Goal: Task Accomplishment & Management: Use online tool/utility

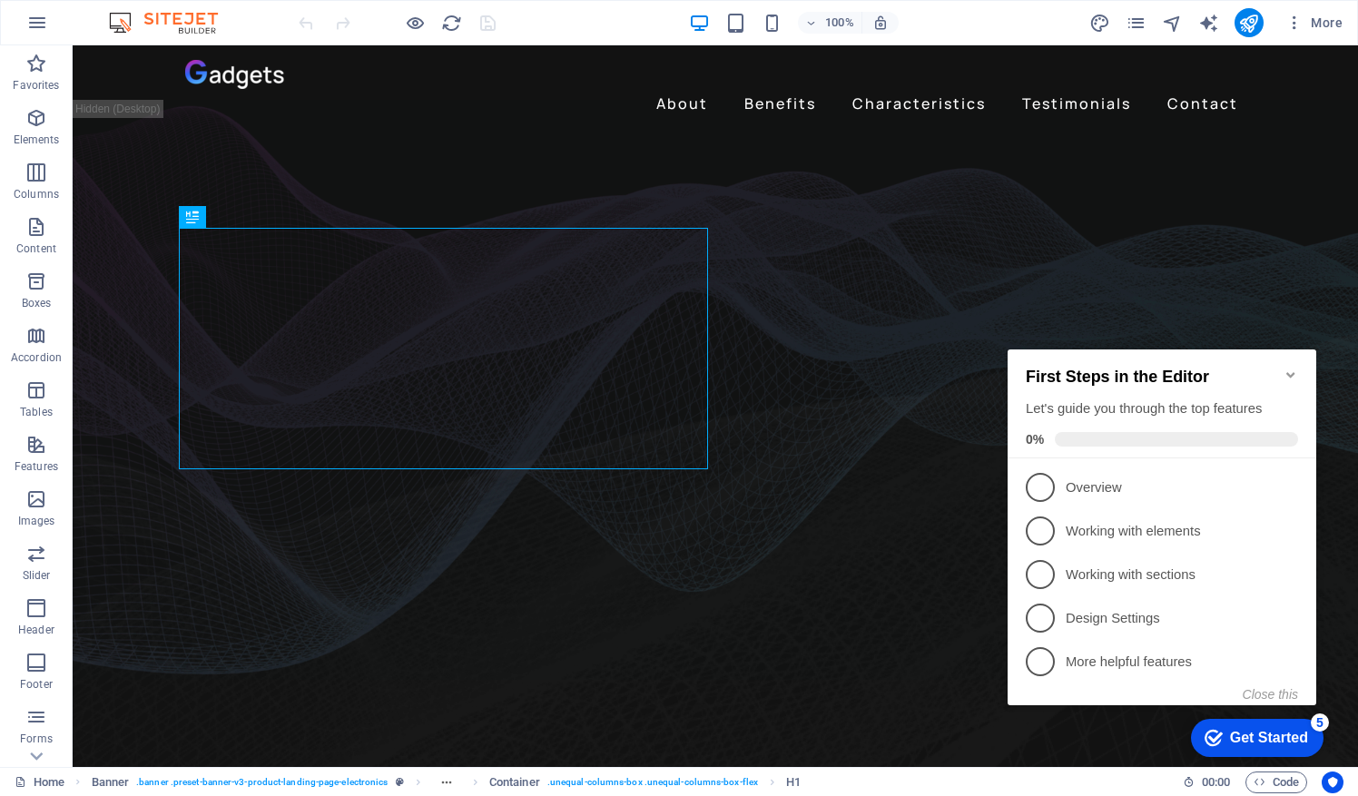
click at [1290, 368] on icon "Minimize checklist" at bounding box center [1290, 375] width 15 height 15
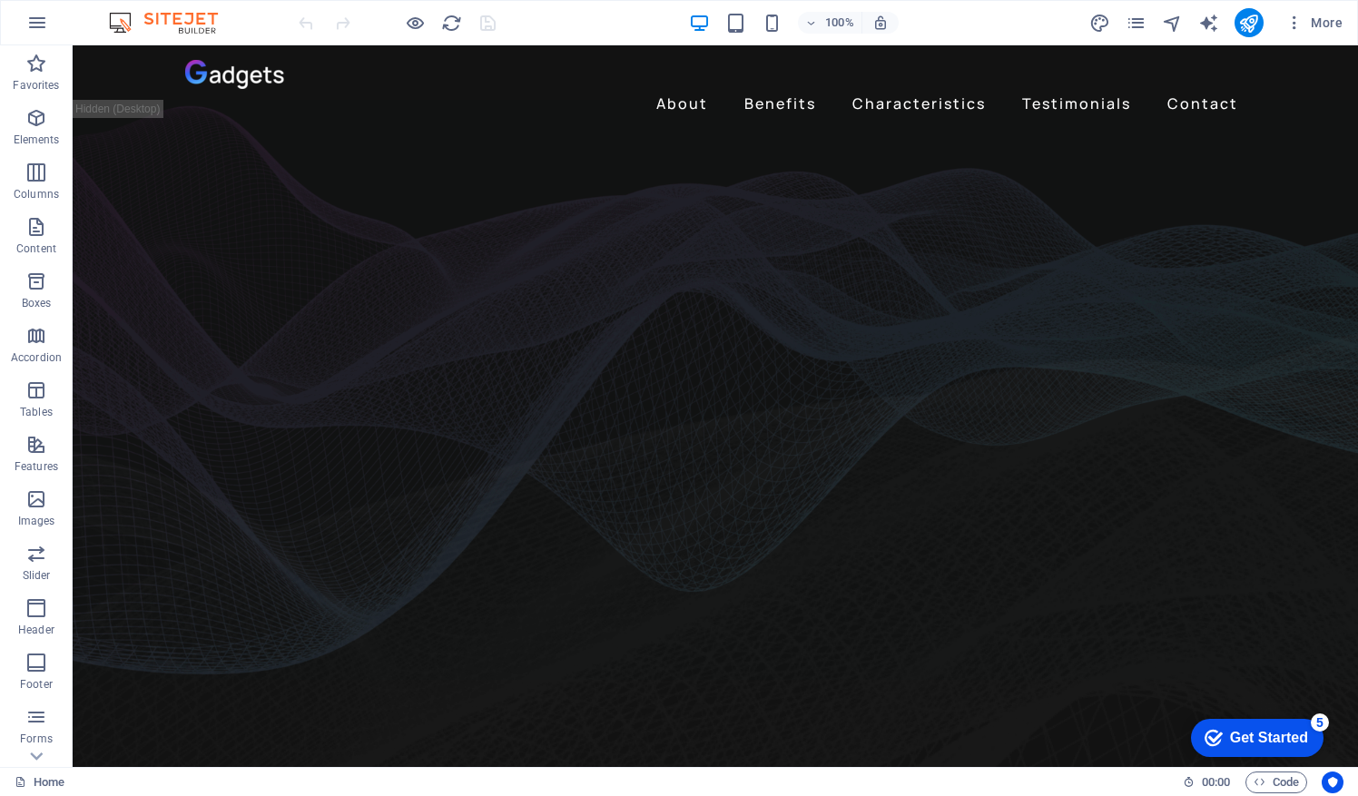
click at [1269, 733] on div "Get Started" at bounding box center [1269, 738] width 78 height 16
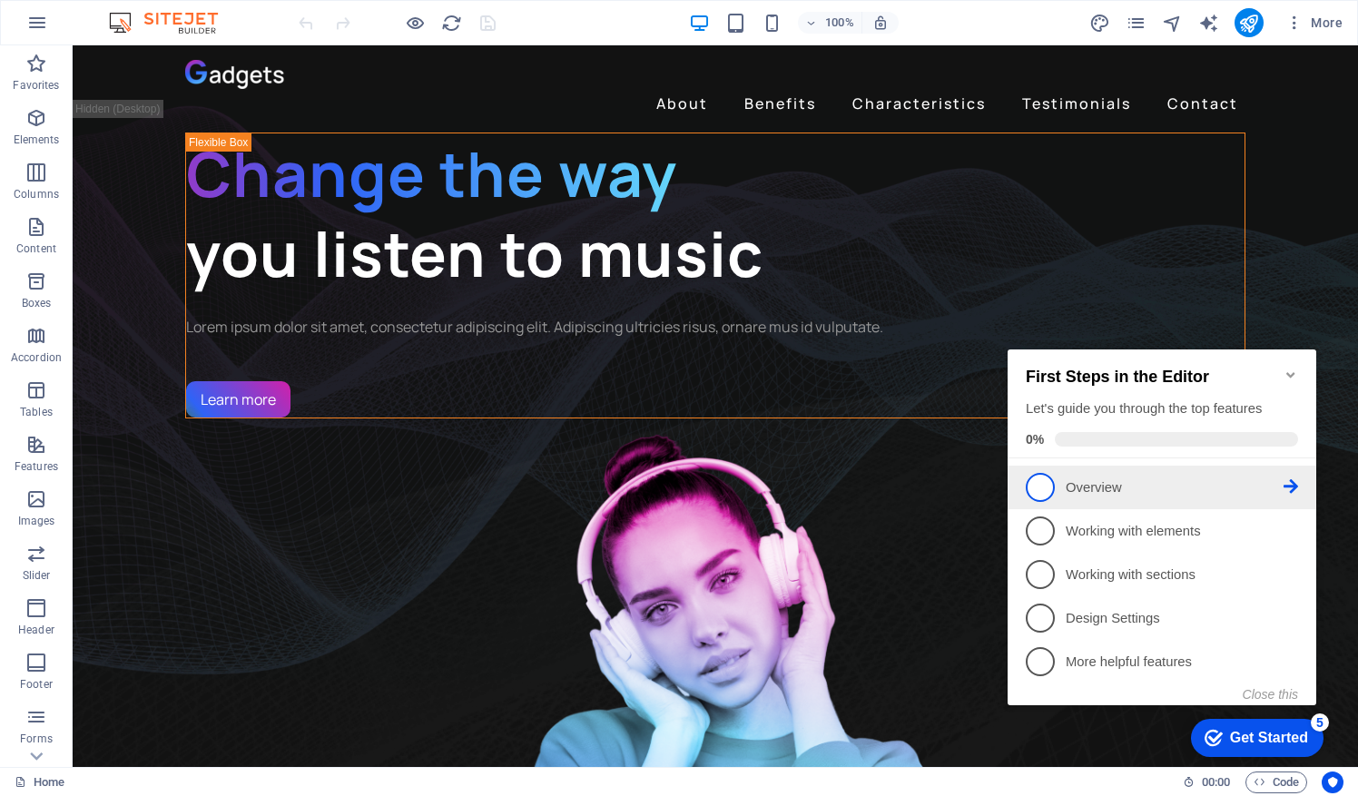
click at [1065, 473] on link "1 Overview - incomplete" at bounding box center [1161, 487] width 272 height 29
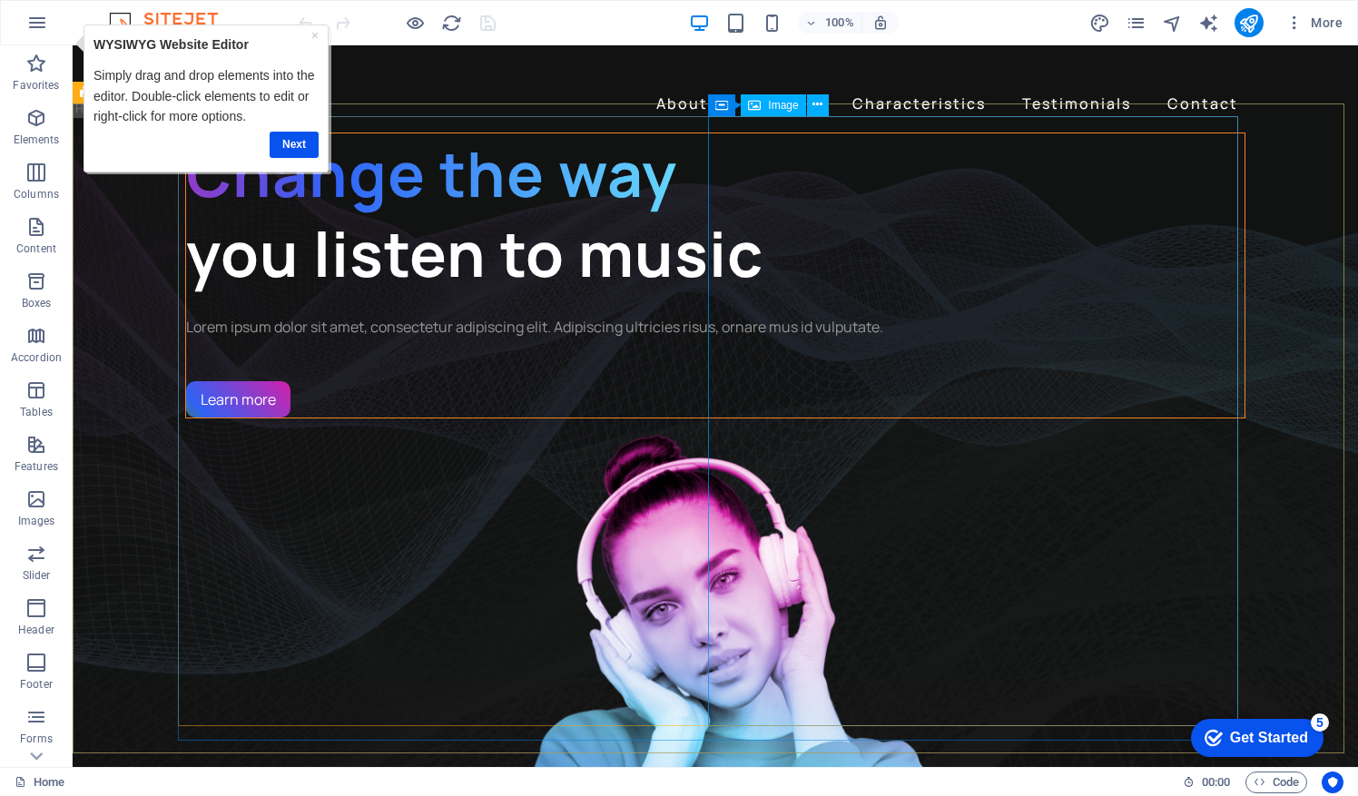
click at [775, 102] on span "Image" at bounding box center [783, 105] width 30 height 11
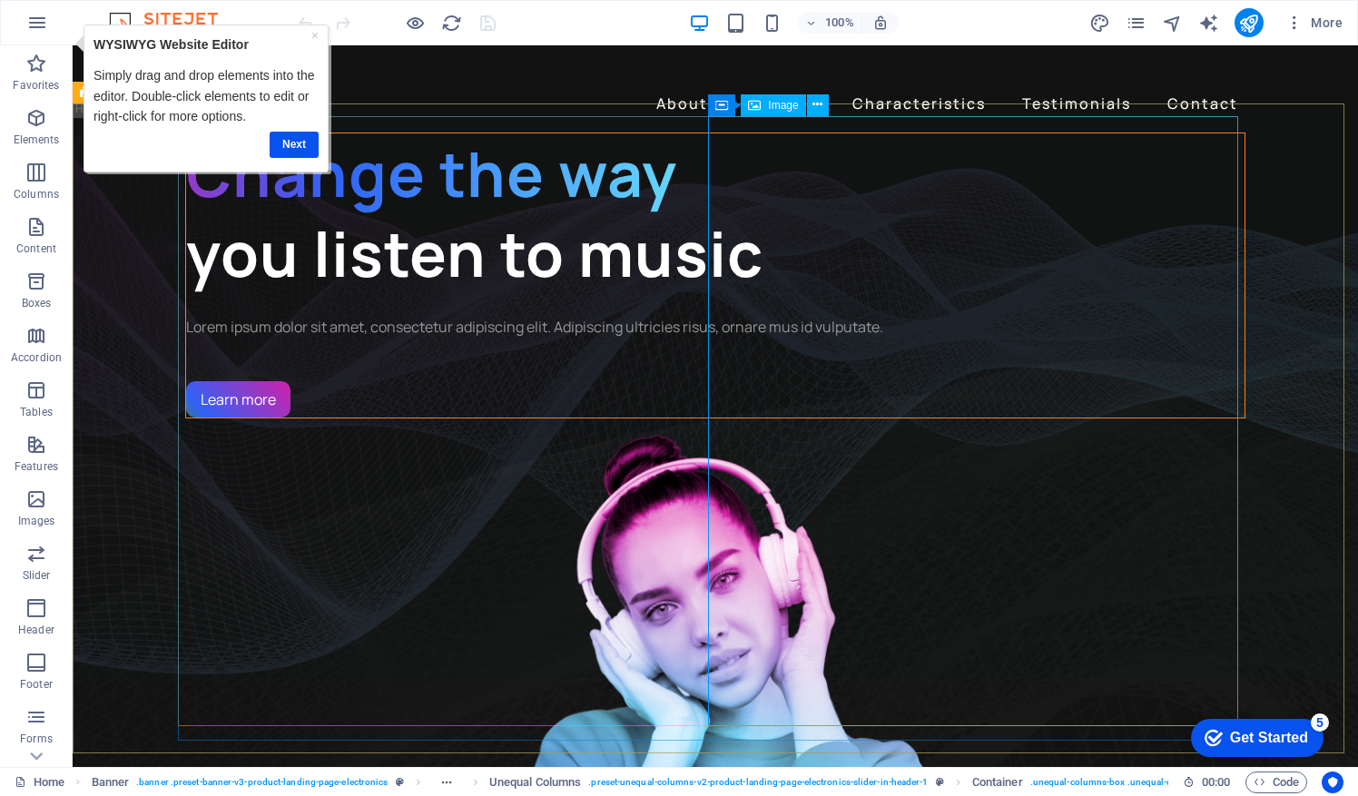
click at [780, 110] on span "Image" at bounding box center [783, 105] width 30 height 11
click at [866, 418] on figure "1/3" at bounding box center [715, 723] width 1060 height 611
click at [315, 34] on link "×" at bounding box center [313, 34] width 7 height 15
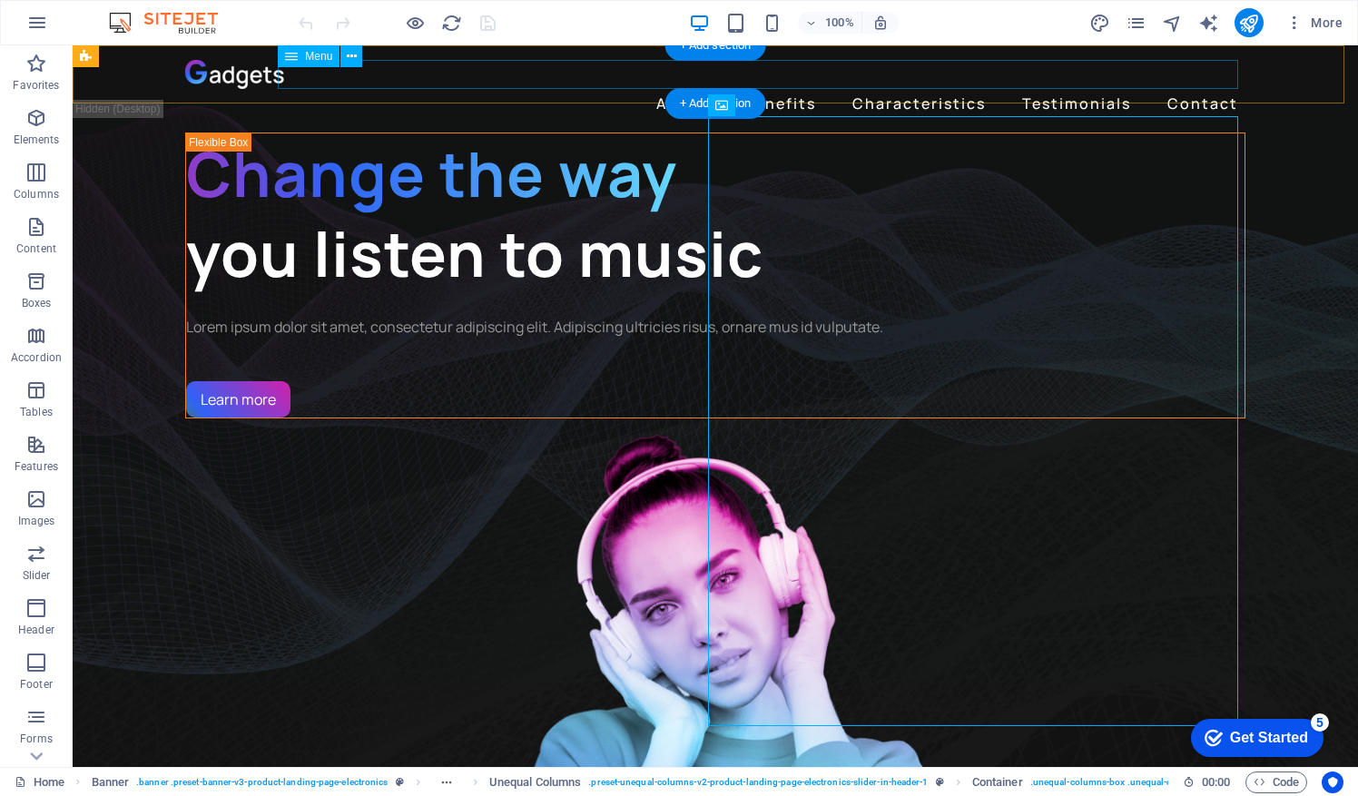
click at [1074, 89] on nav "About Benefits Characteristics Testimonials Contact" at bounding box center [715, 103] width 1060 height 29
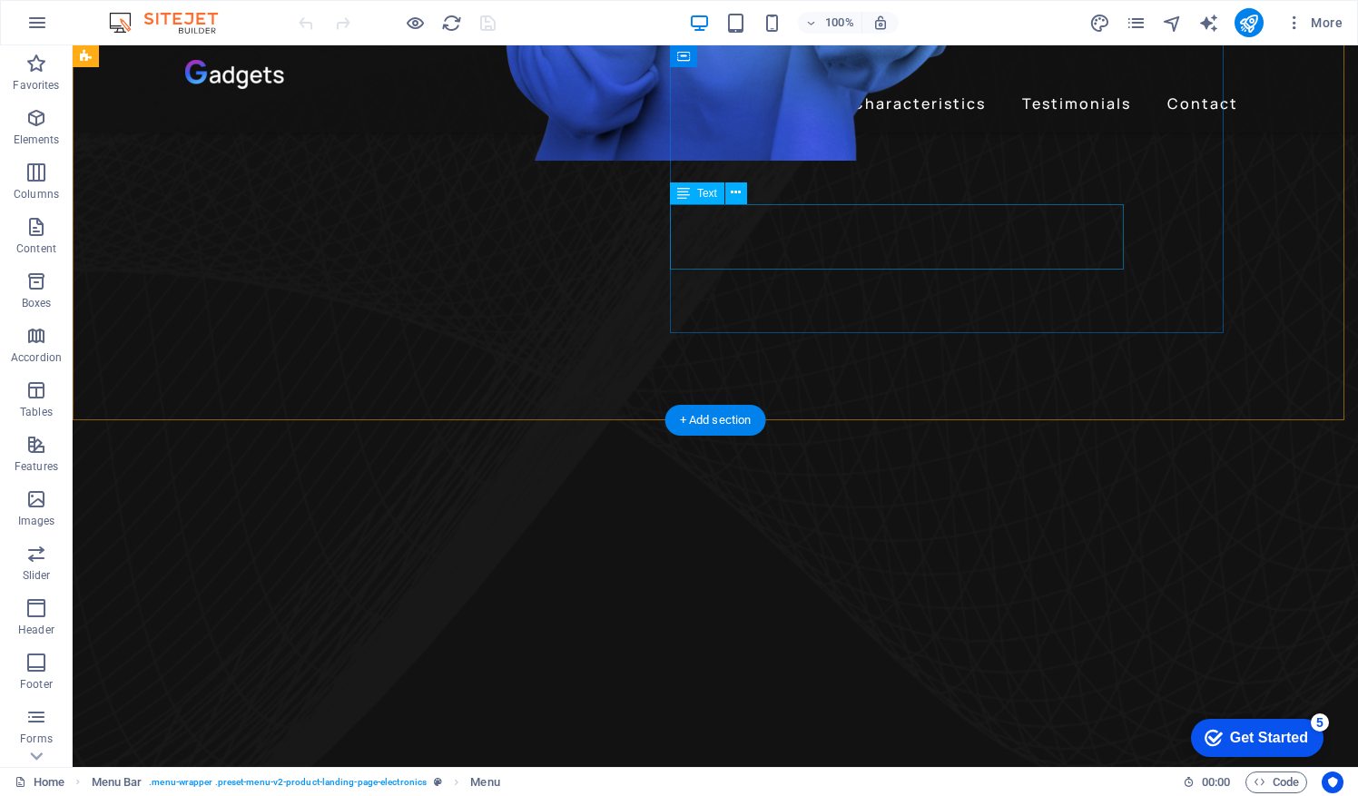
scroll to position [635, 0]
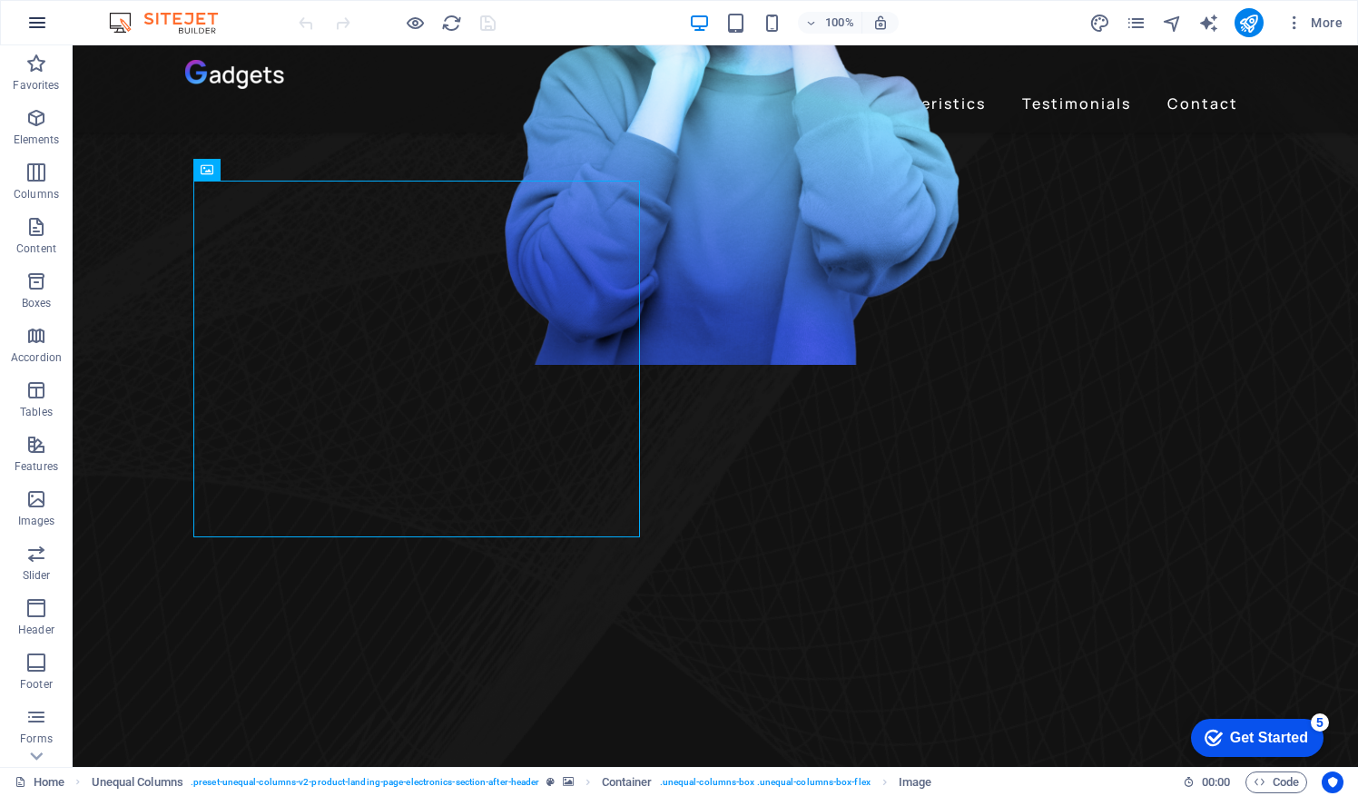
click at [43, 20] on icon "button" at bounding box center [37, 23] width 22 height 22
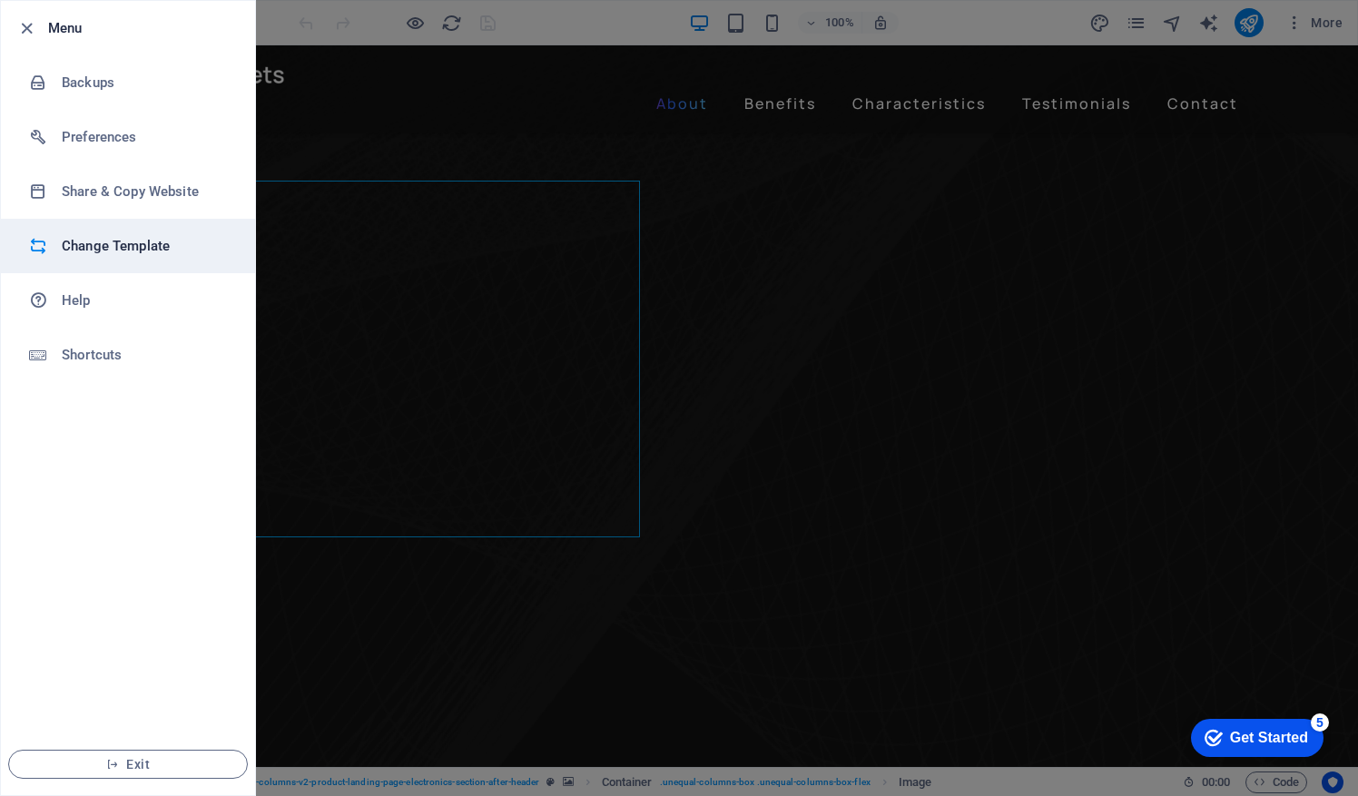
click at [93, 260] on li "Change Template" at bounding box center [128, 246] width 254 height 54
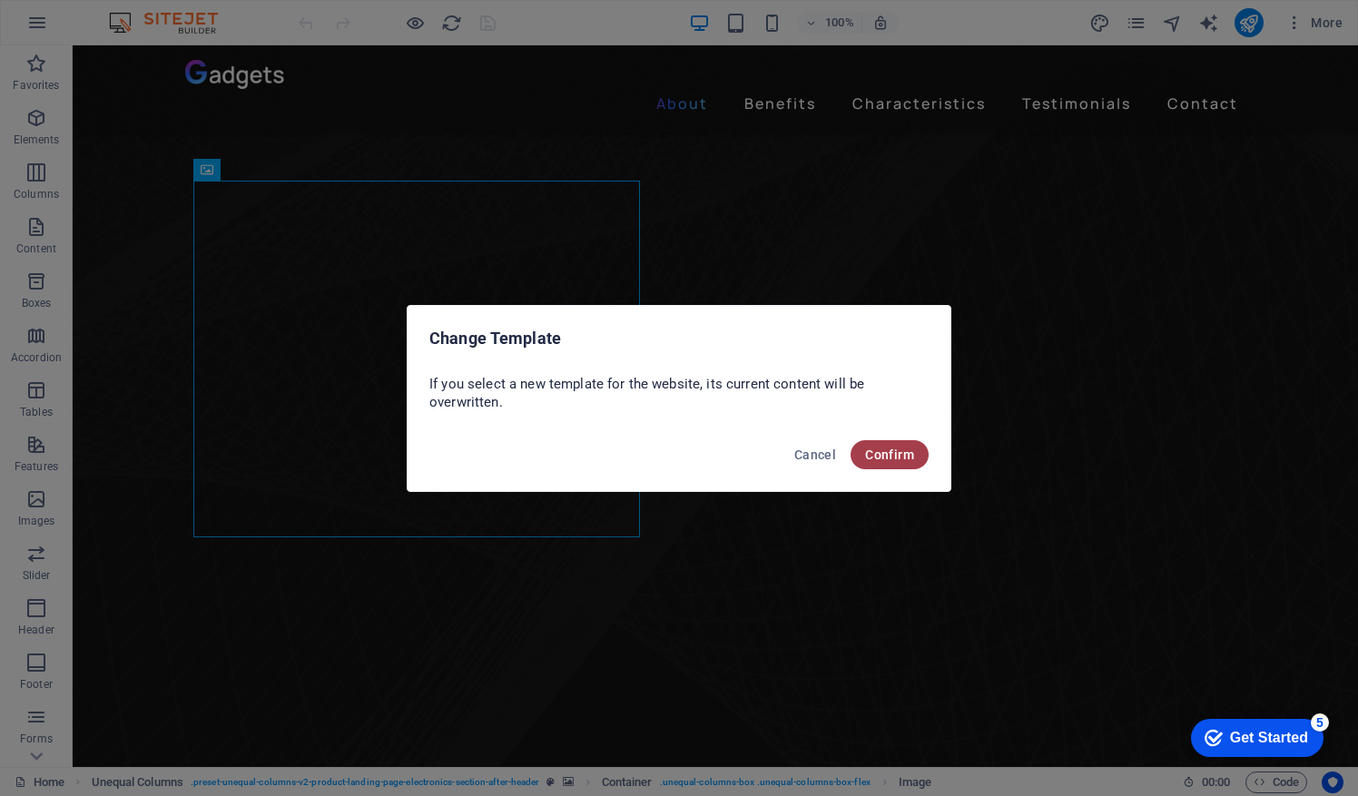
click at [891, 457] on span "Confirm" at bounding box center [889, 454] width 49 height 15
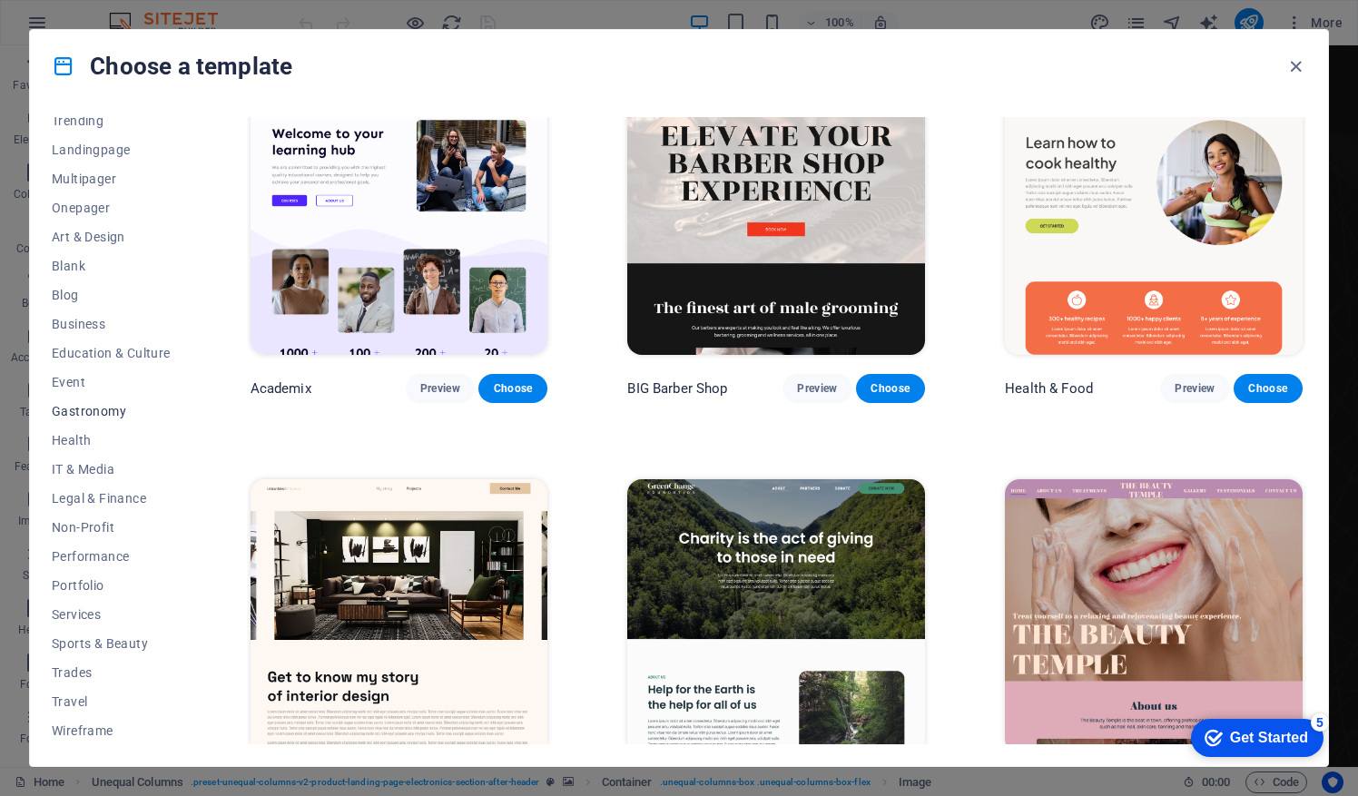
scroll to position [0, 0]
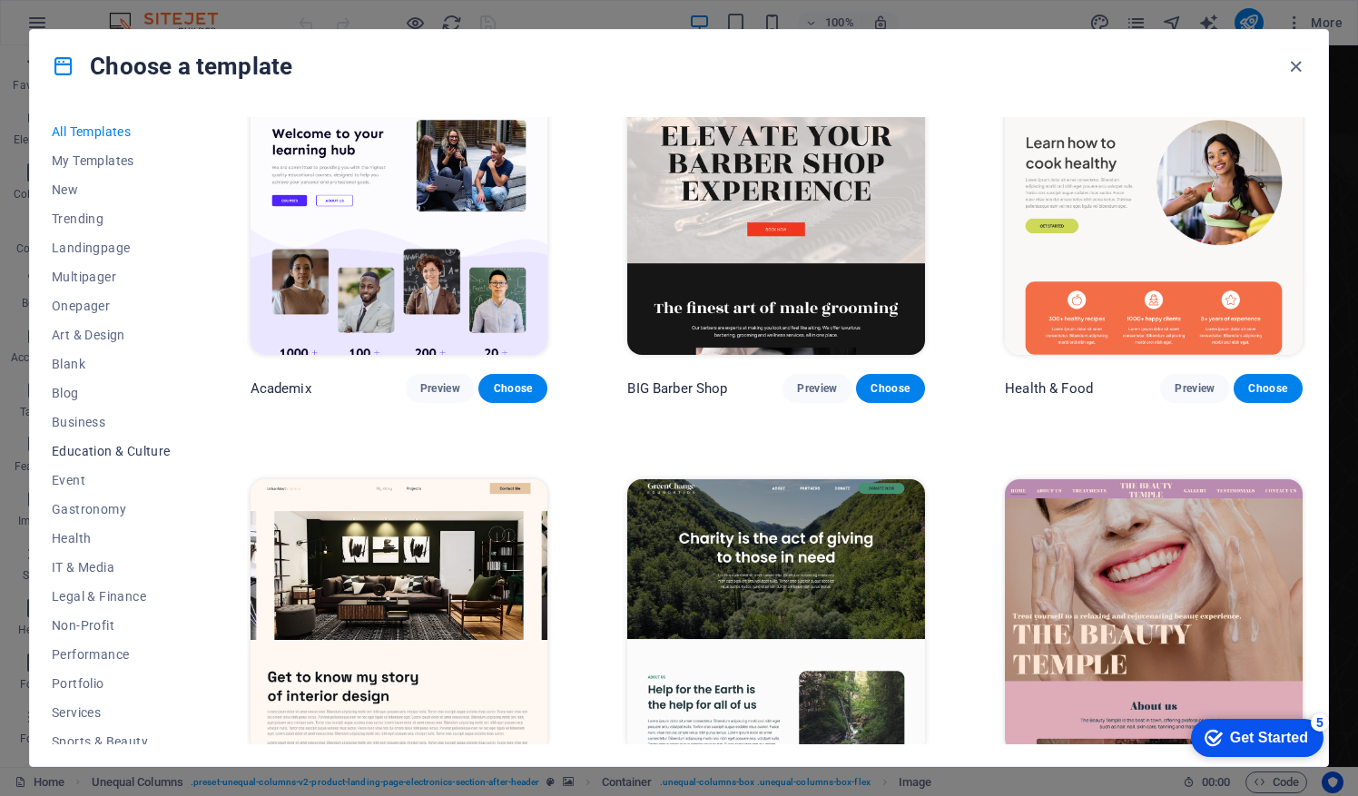
click at [74, 452] on span "Education & Culture" at bounding box center [111, 451] width 119 height 15
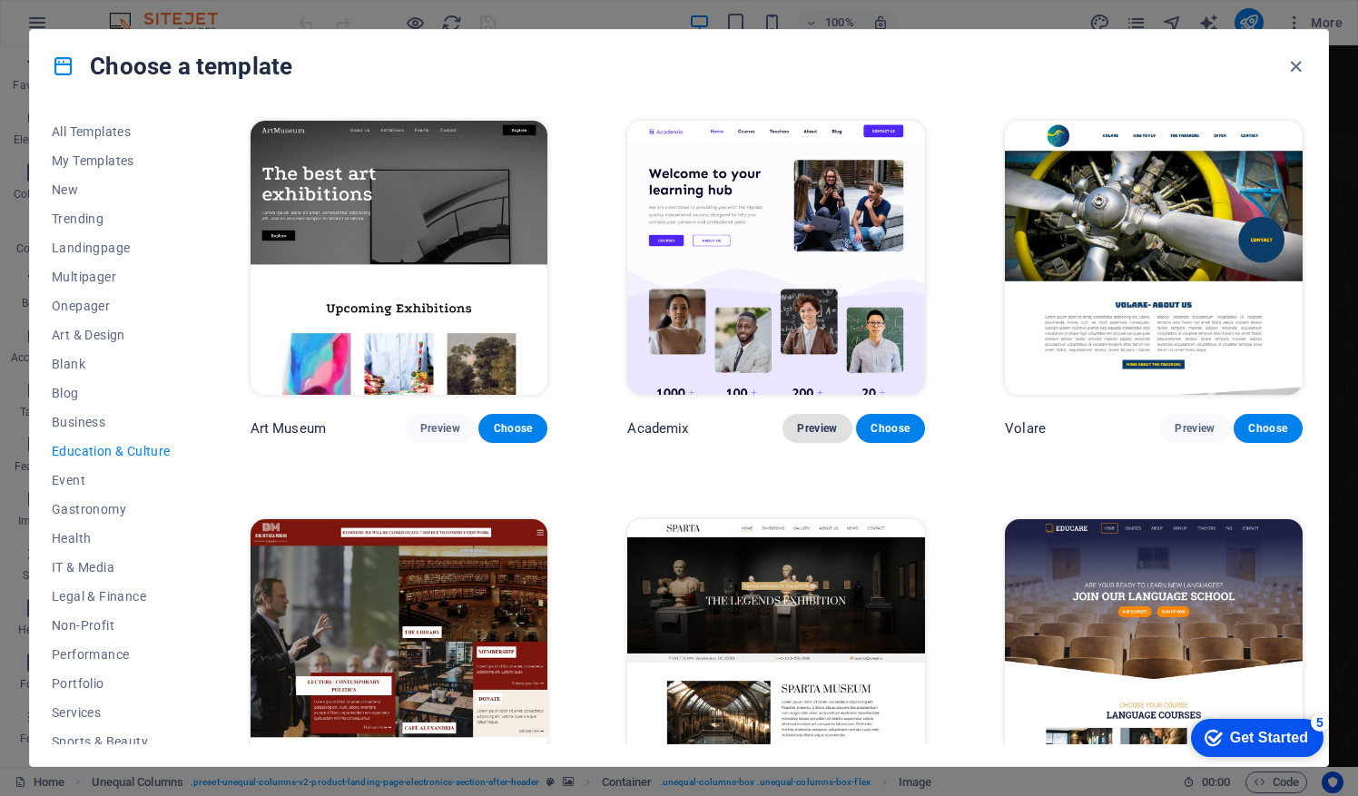
click at [810, 427] on span "Preview" at bounding box center [817, 428] width 40 height 15
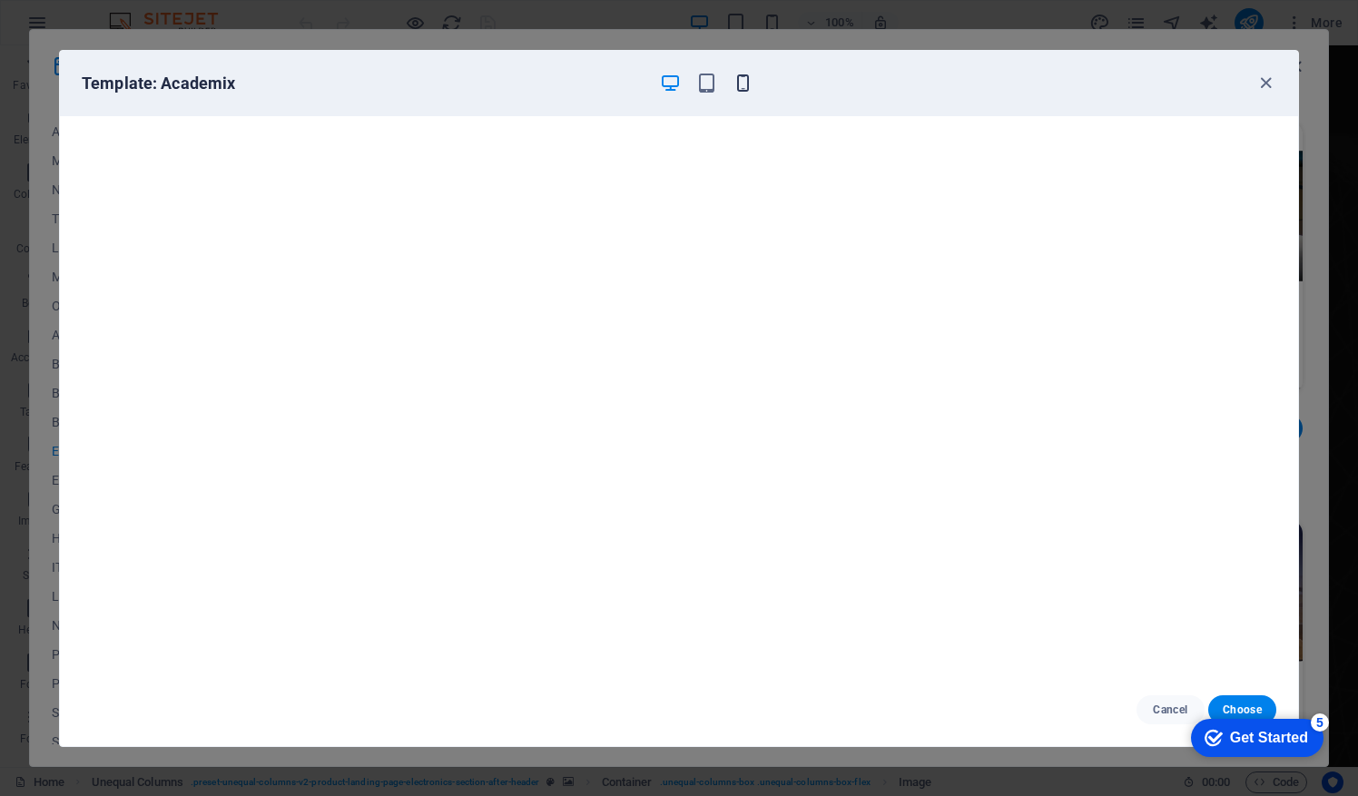
click at [732, 89] on icon "button" at bounding box center [742, 83] width 21 height 21
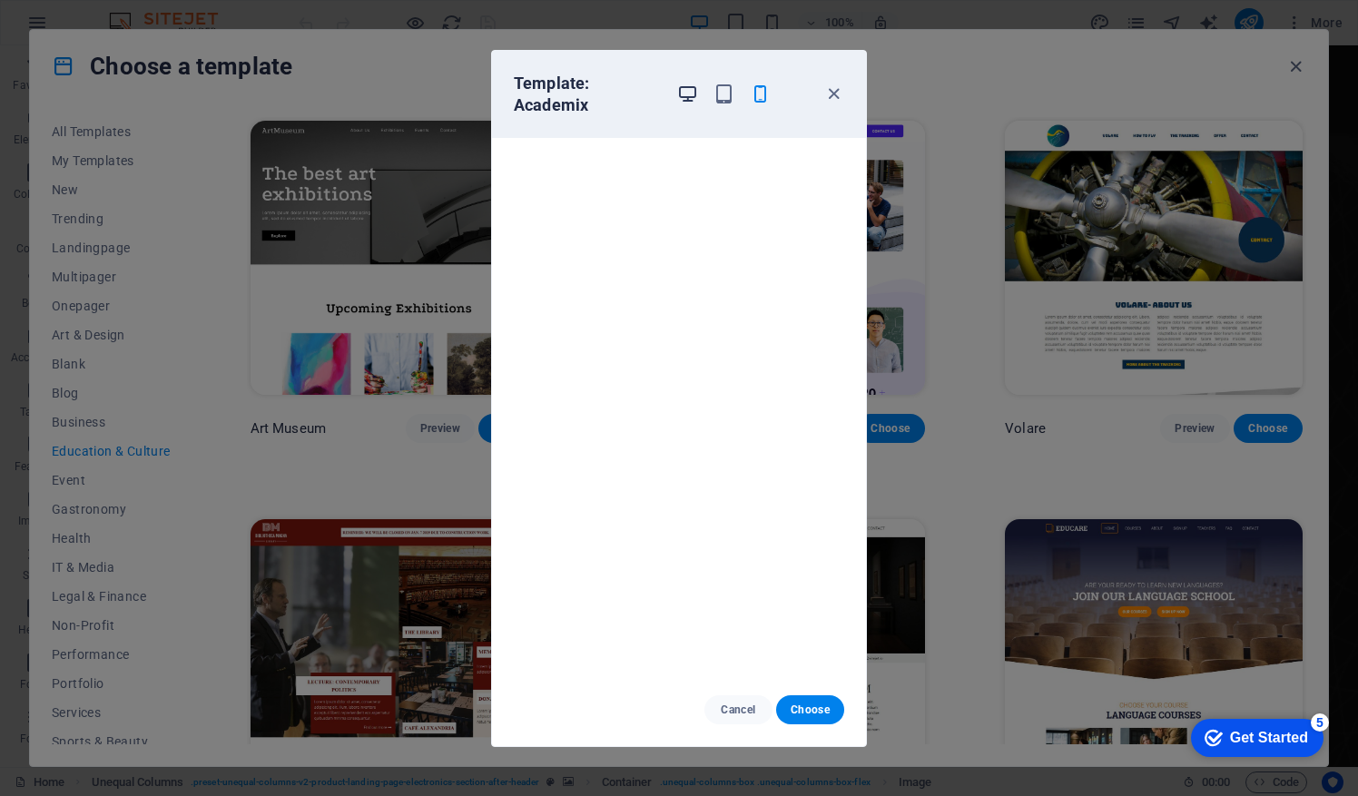
click at [695, 86] on icon "button" at bounding box center [687, 93] width 21 height 21
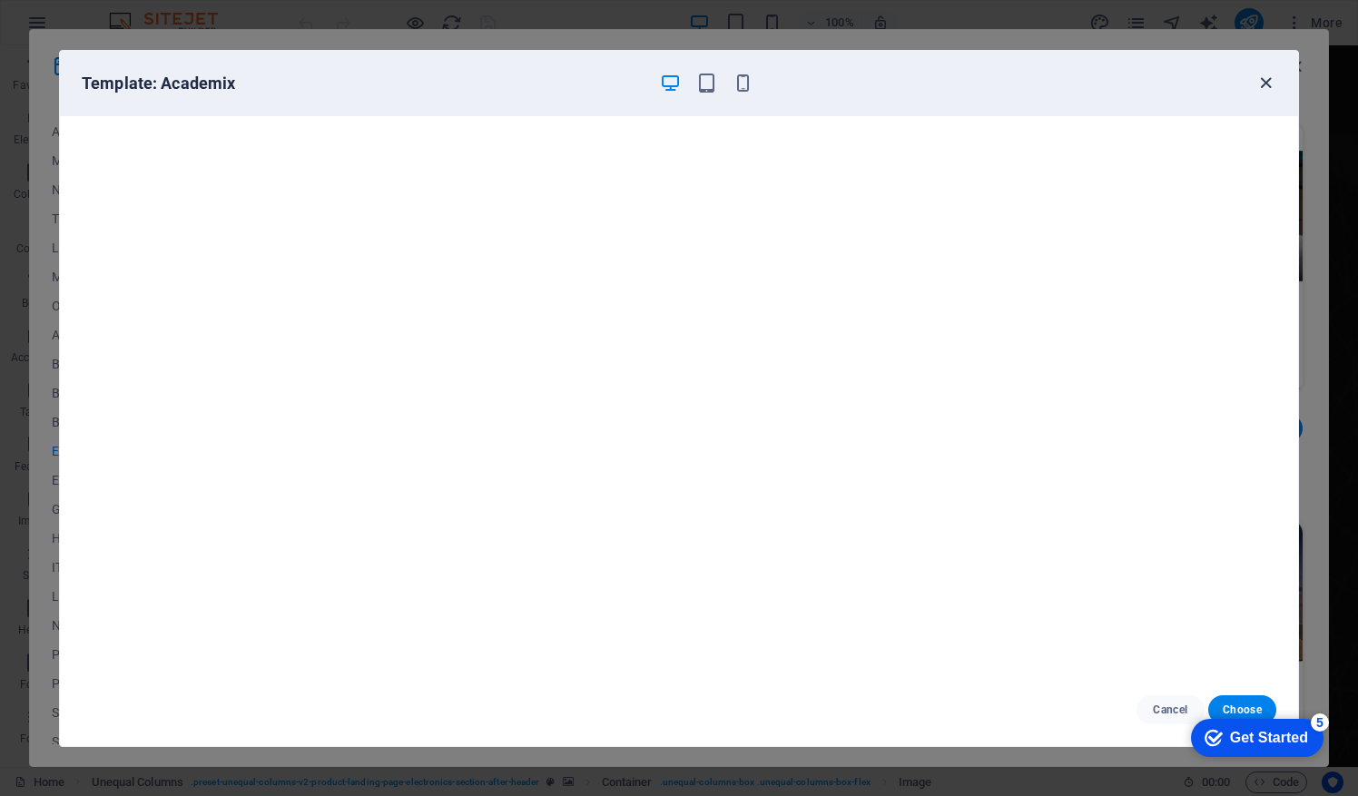
click at [1267, 78] on icon "button" at bounding box center [1265, 83] width 21 height 21
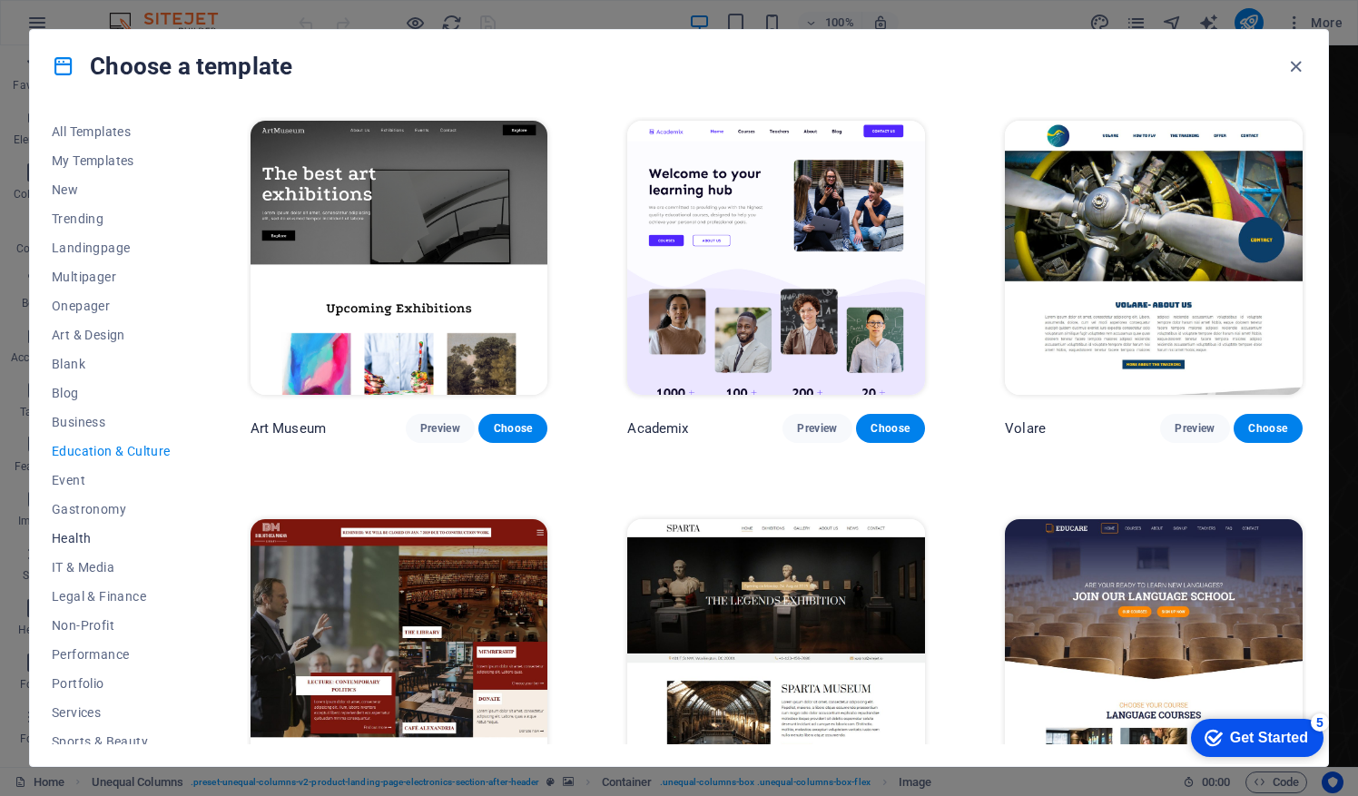
click at [82, 534] on span "Health" at bounding box center [111, 538] width 119 height 15
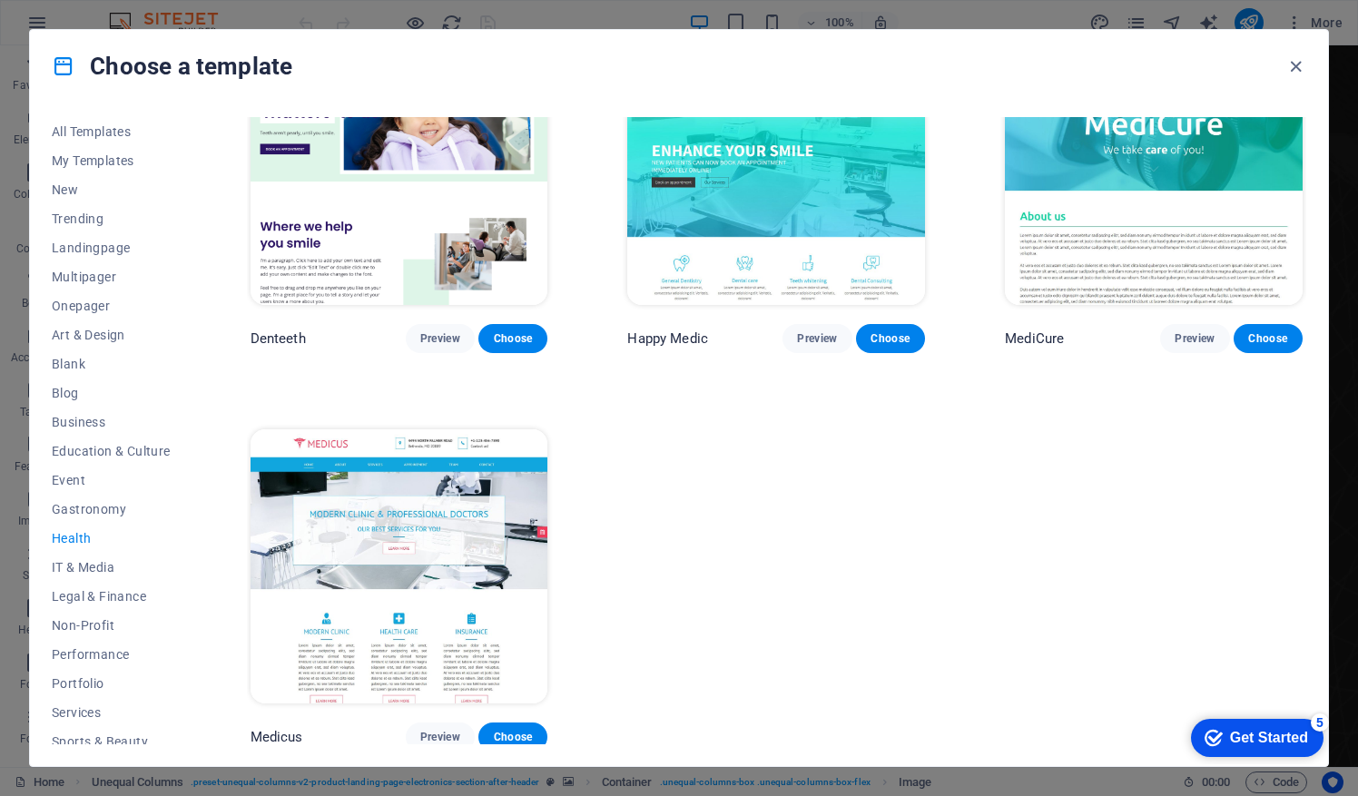
scroll to position [254, 0]
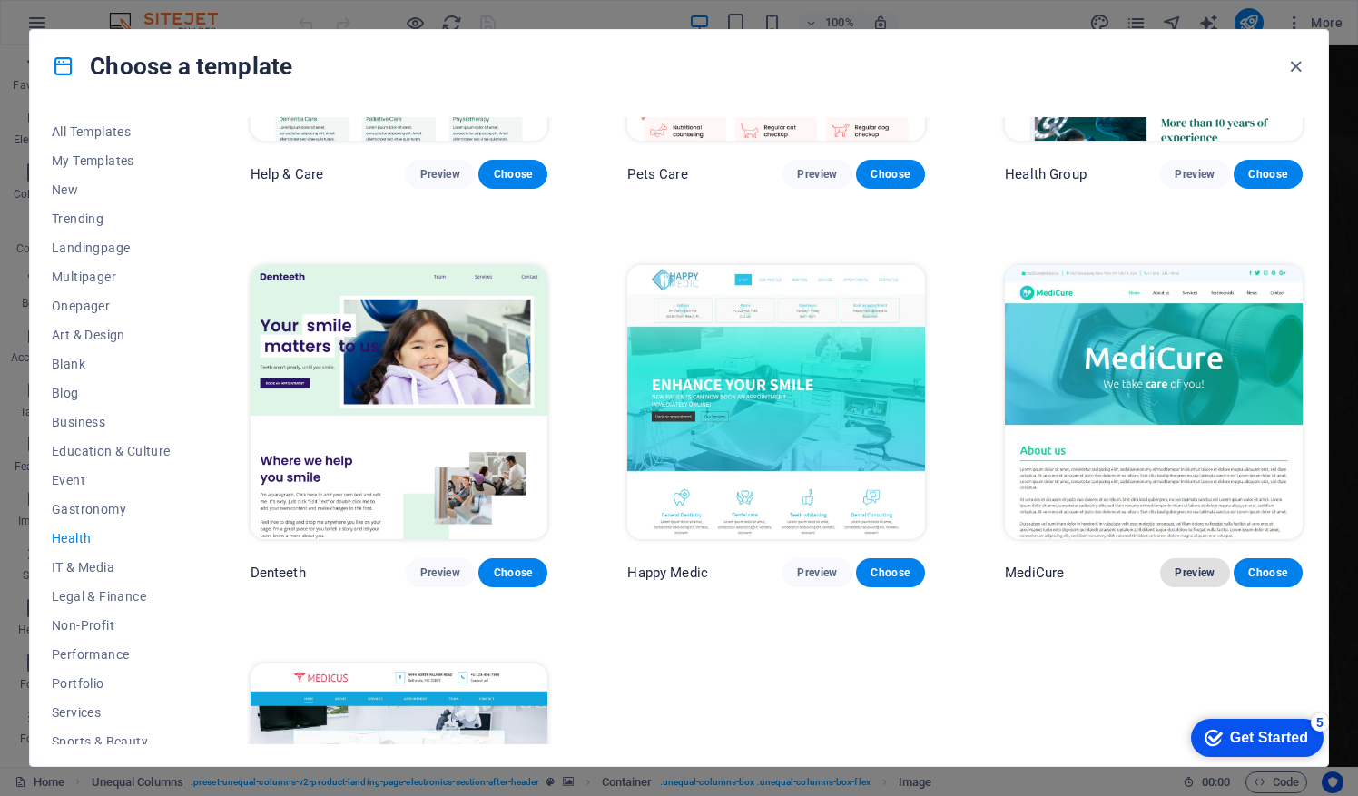
click at [1182, 572] on span "Preview" at bounding box center [1194, 572] width 40 height 15
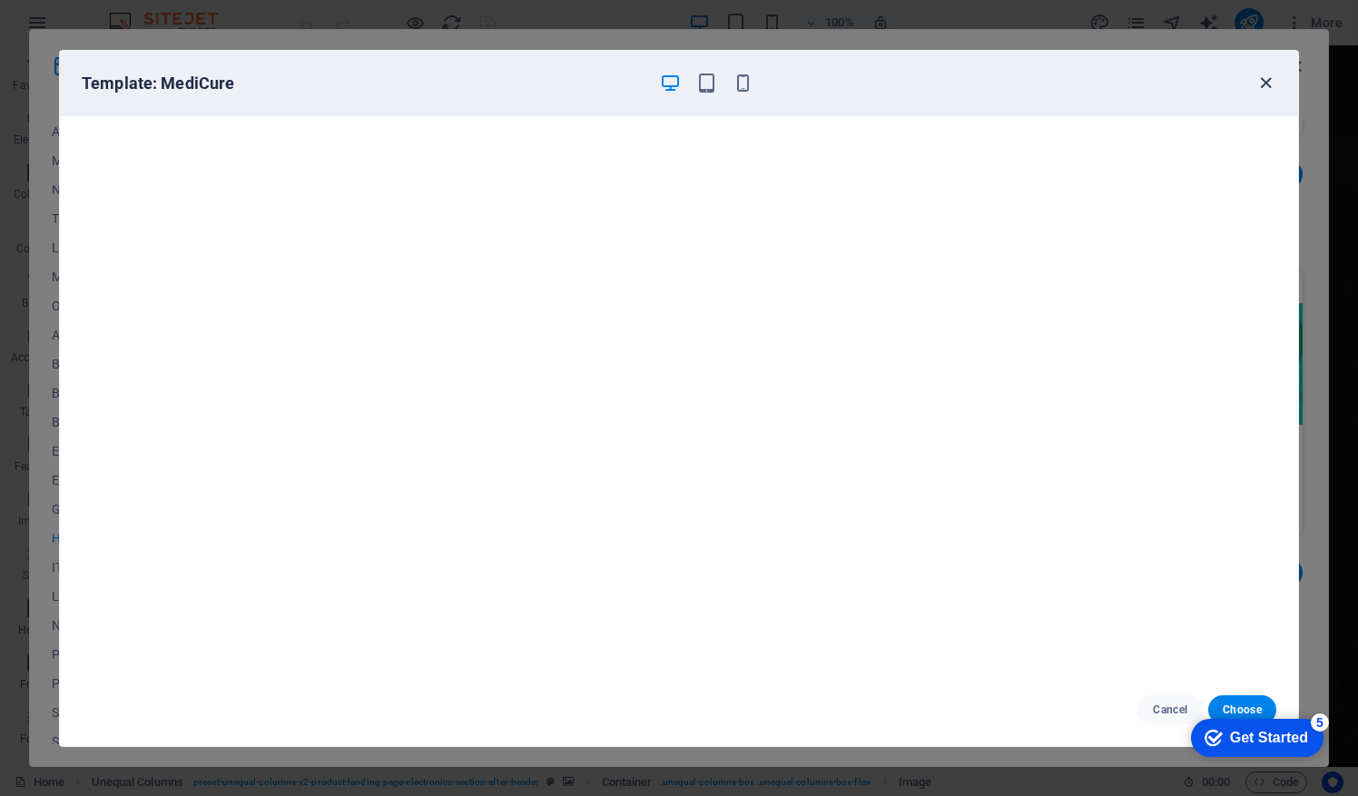
click at [1260, 91] on icon "button" at bounding box center [1265, 83] width 21 height 21
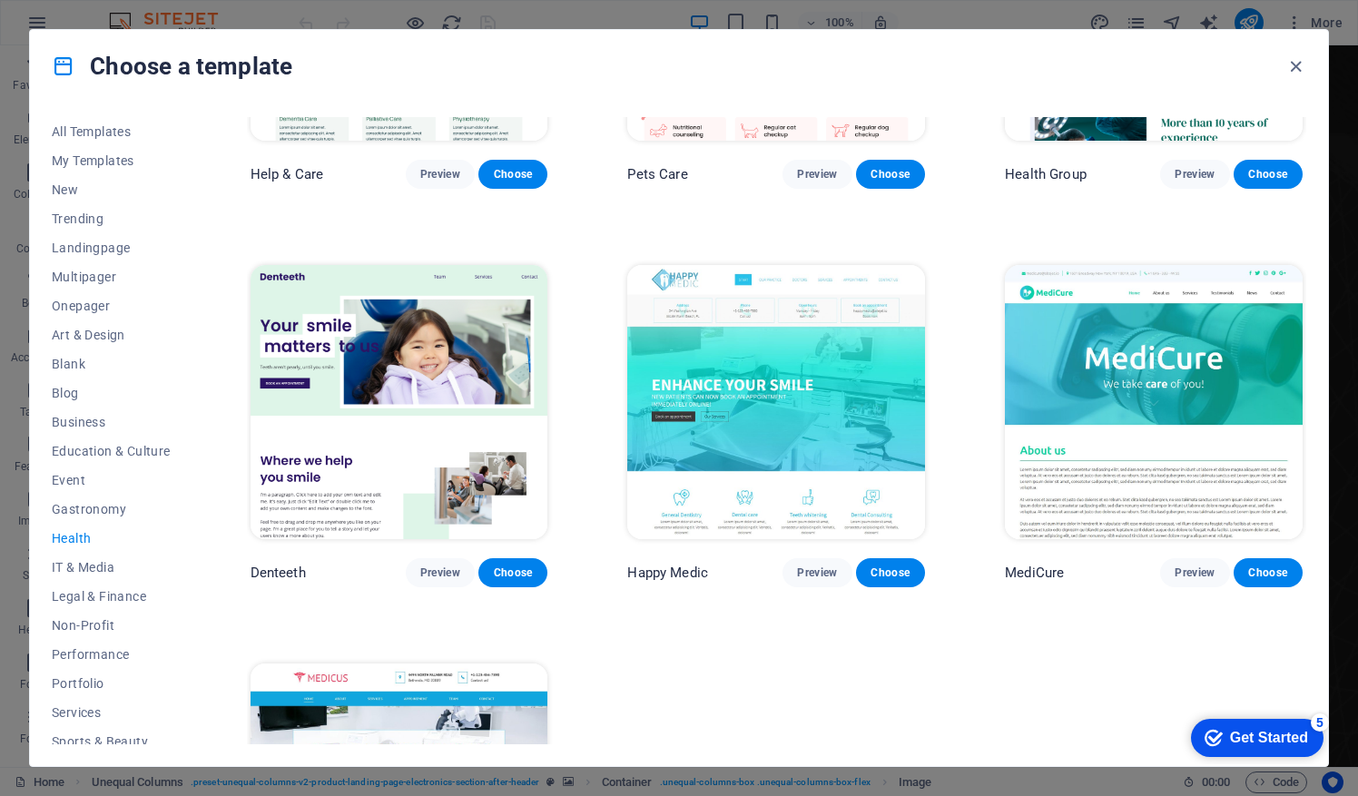
scroll to position [0, 0]
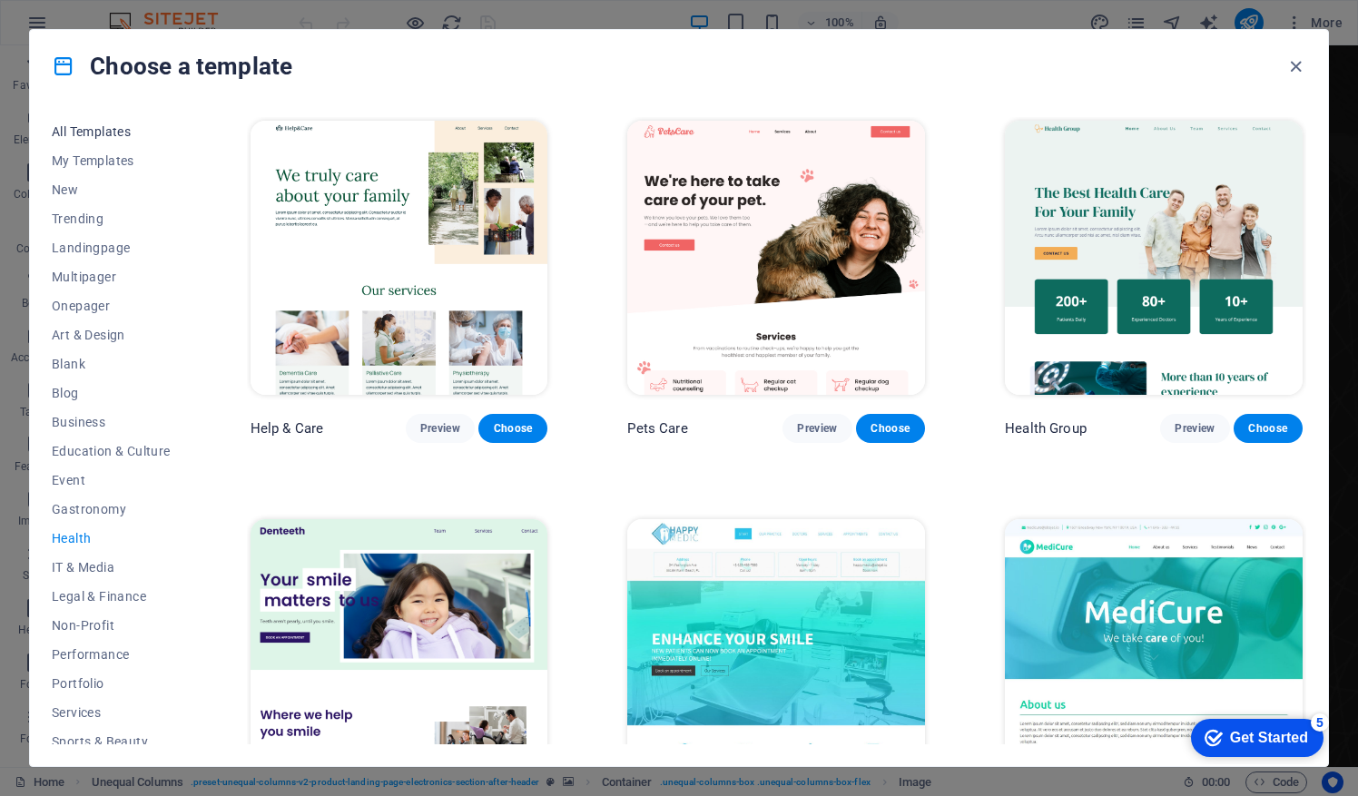
click at [109, 129] on span "All Templates" at bounding box center [111, 131] width 119 height 15
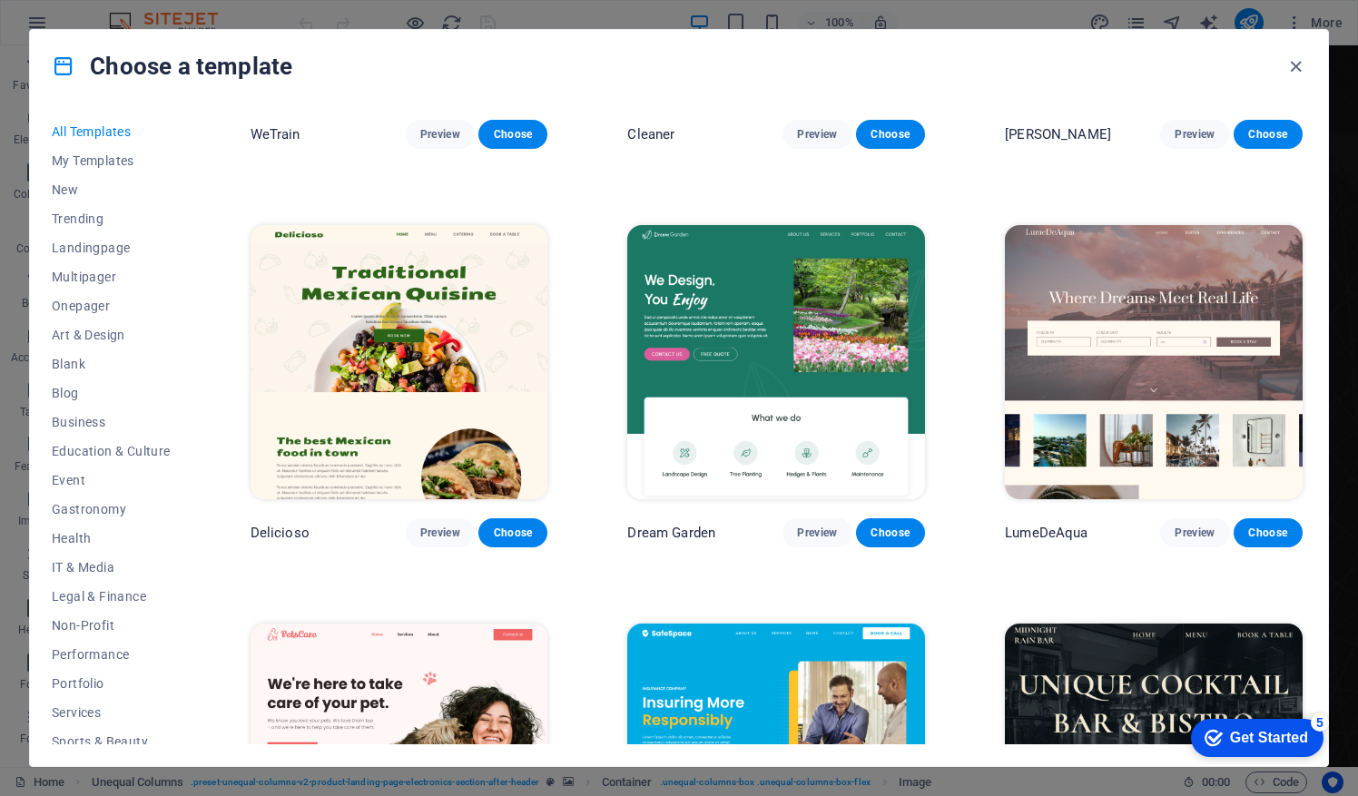
scroll to position [2683, 0]
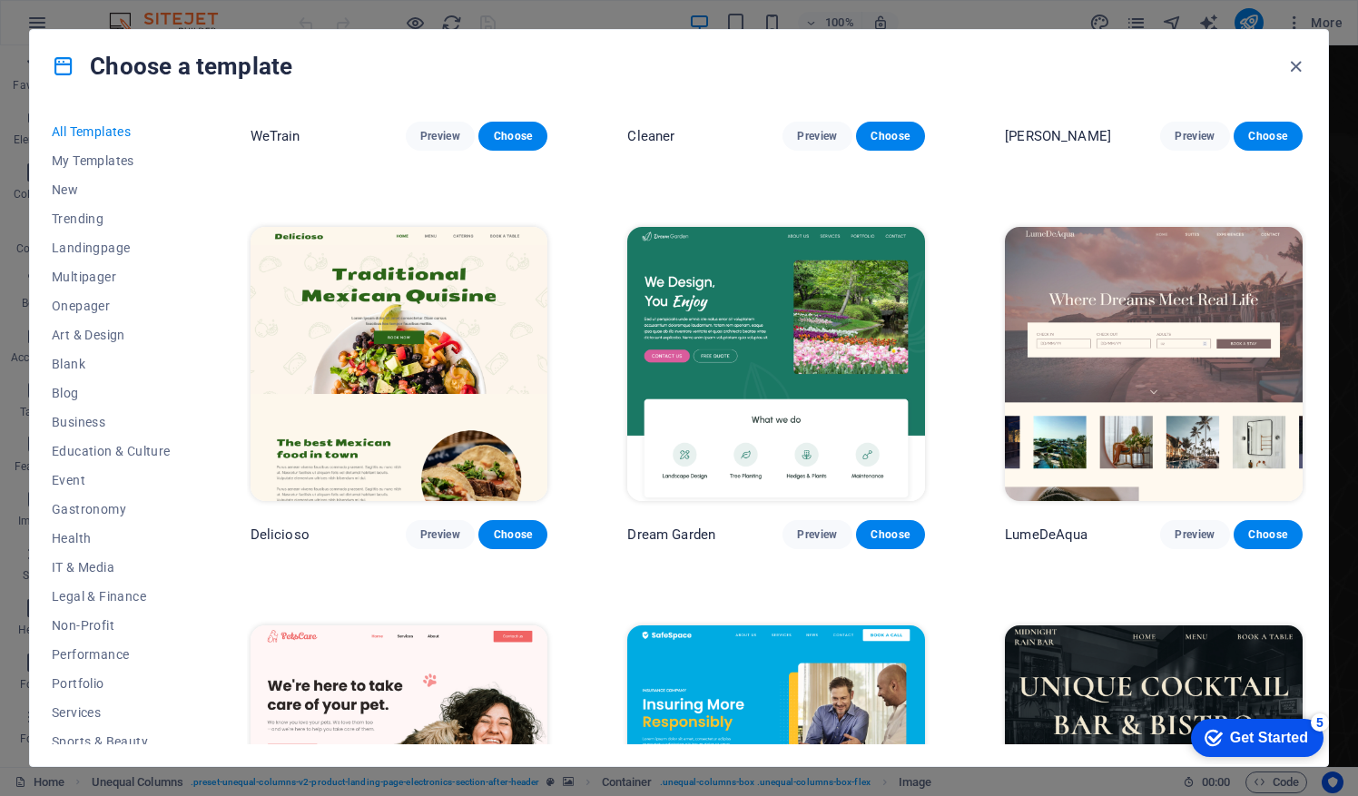
click at [1279, 723] on div "checkmark Get Started 5" at bounding box center [1257, 738] width 132 height 38
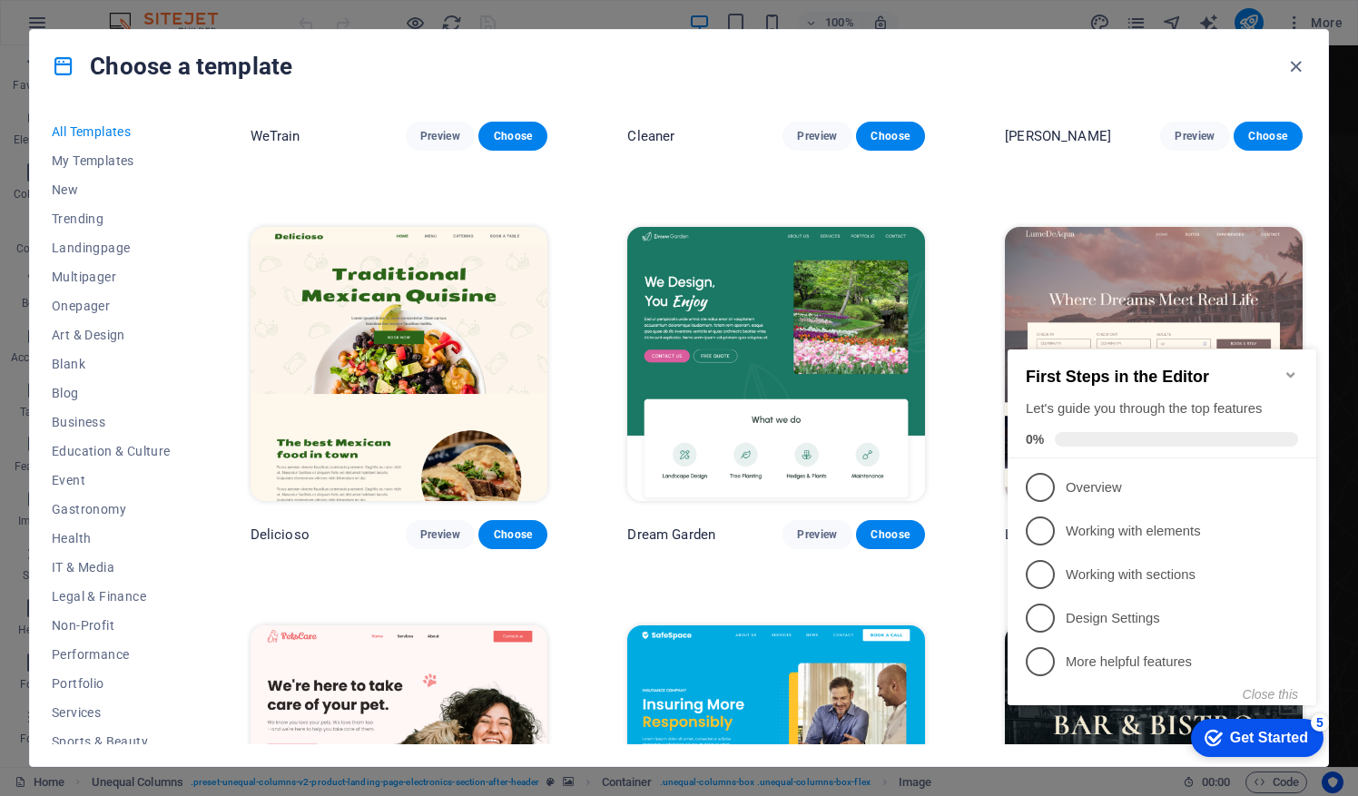
click at [1279, 723] on div "checkmark Get Started 5" at bounding box center [1257, 738] width 132 height 38
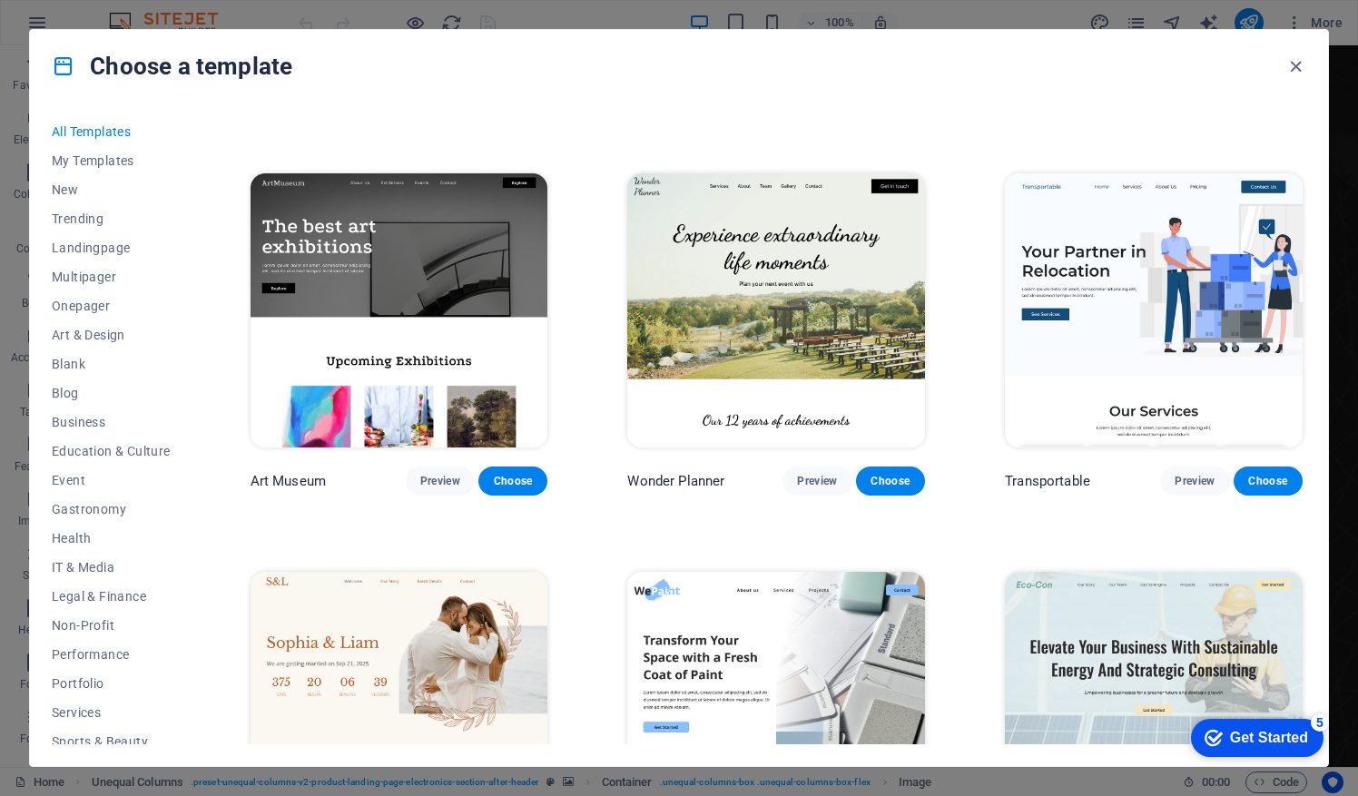
scroll to position [352, 0]
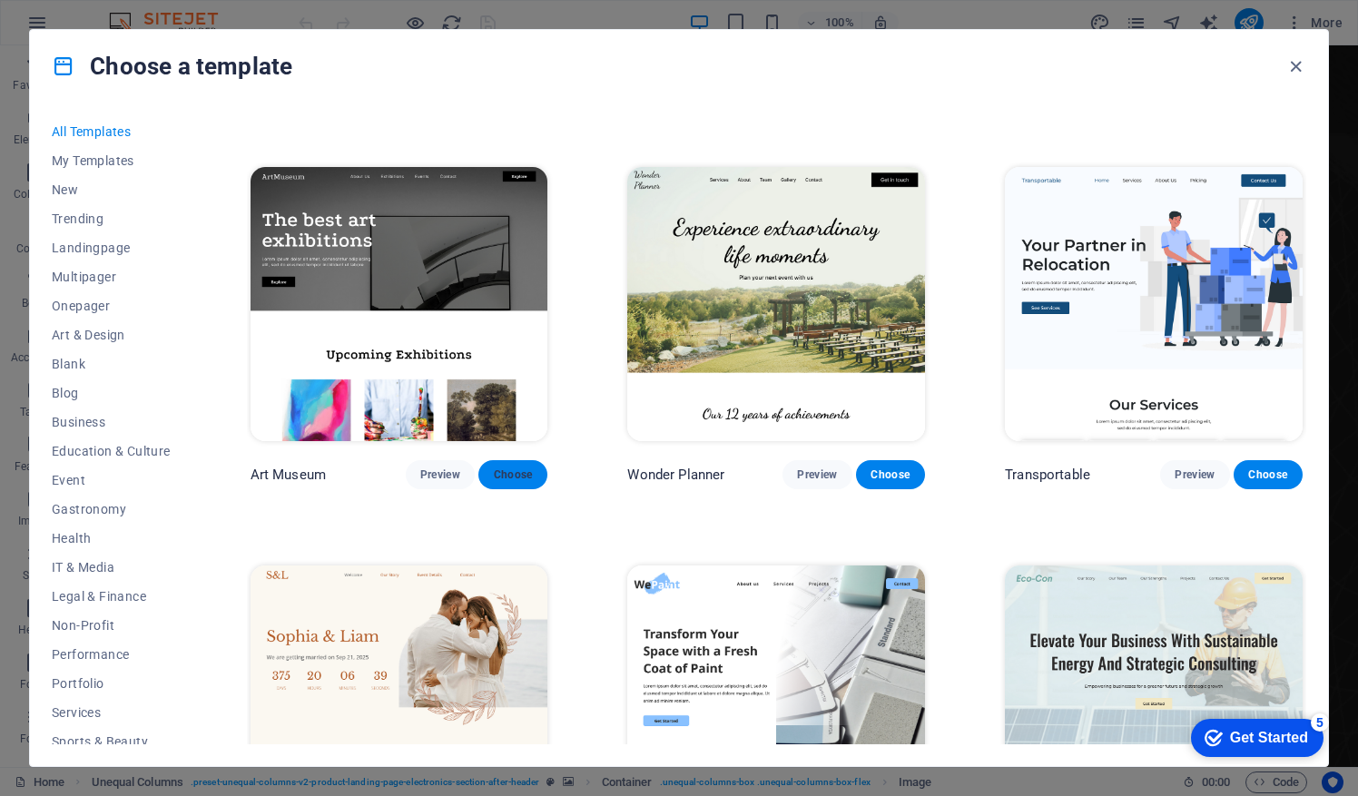
click at [510, 473] on span "Choose" at bounding box center [513, 474] width 40 height 15
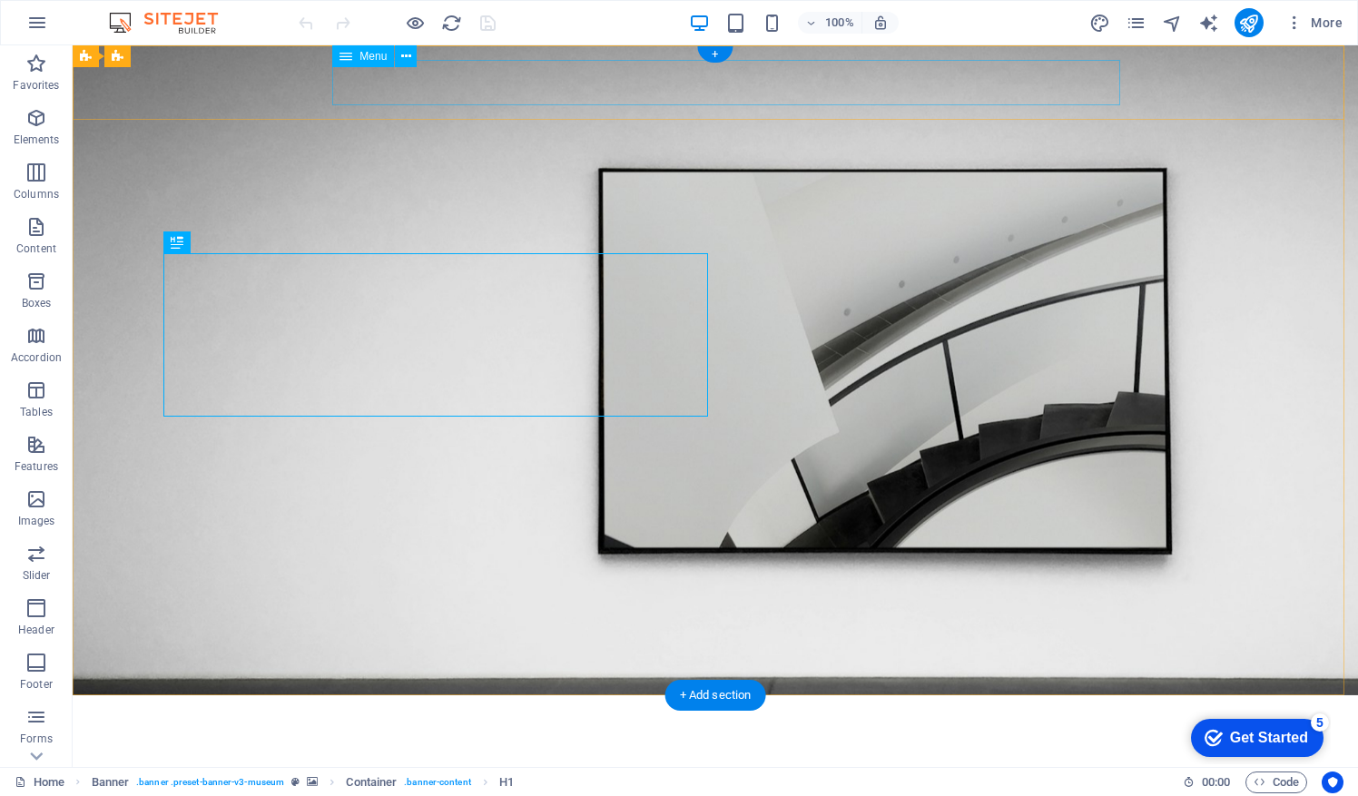
click at [559, 732] on nav "About Us Exhibitions Events Contact" at bounding box center [715, 754] width 1089 height 45
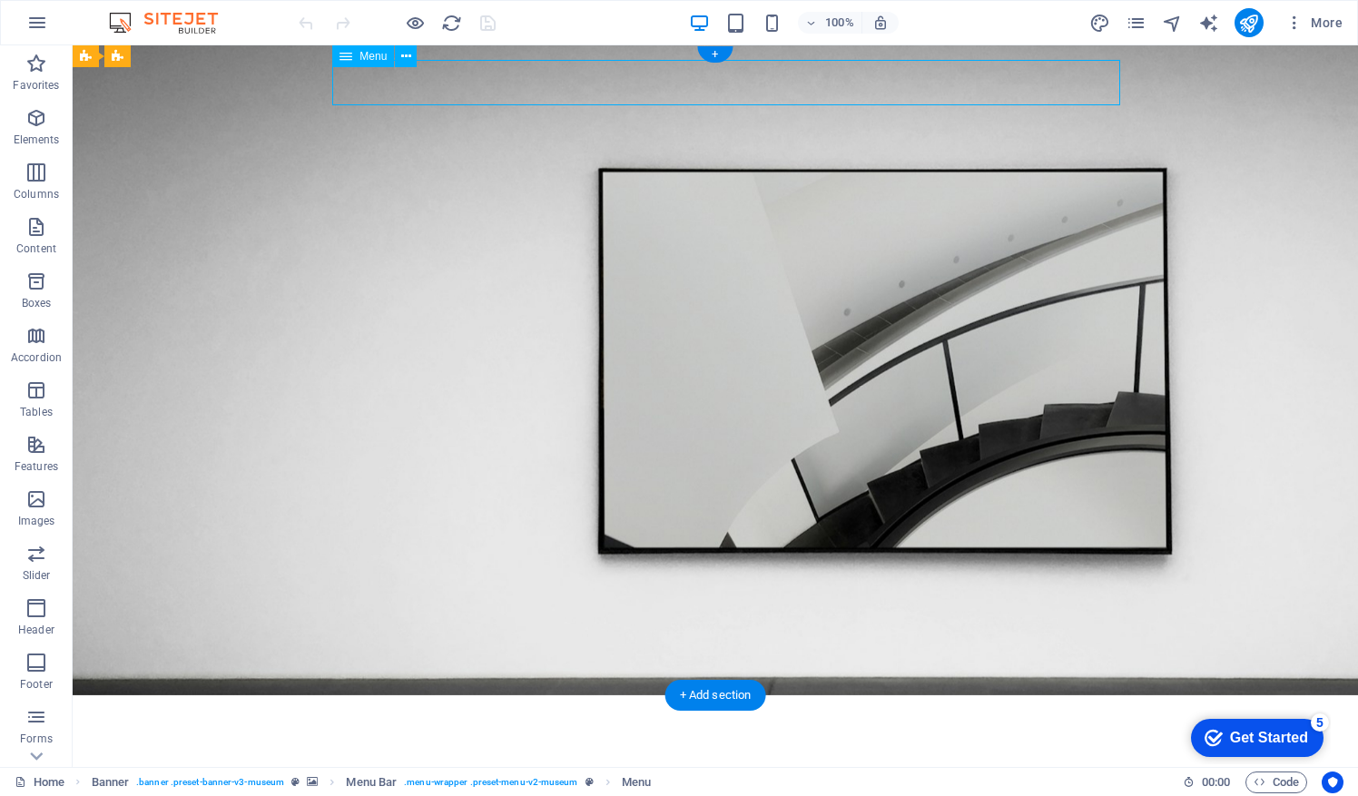
click at [559, 732] on nav "About Us Exhibitions Events Contact" at bounding box center [715, 754] width 1089 height 45
click at [576, 732] on nav "About Us Exhibitions Events Contact" at bounding box center [715, 754] width 1089 height 45
click at [370, 54] on span "Menu" at bounding box center [372, 56] width 27 height 11
click at [343, 54] on icon at bounding box center [345, 56] width 13 height 22
click at [616, 732] on nav "About Us Exhibitions Events Contact" at bounding box center [715, 754] width 1089 height 45
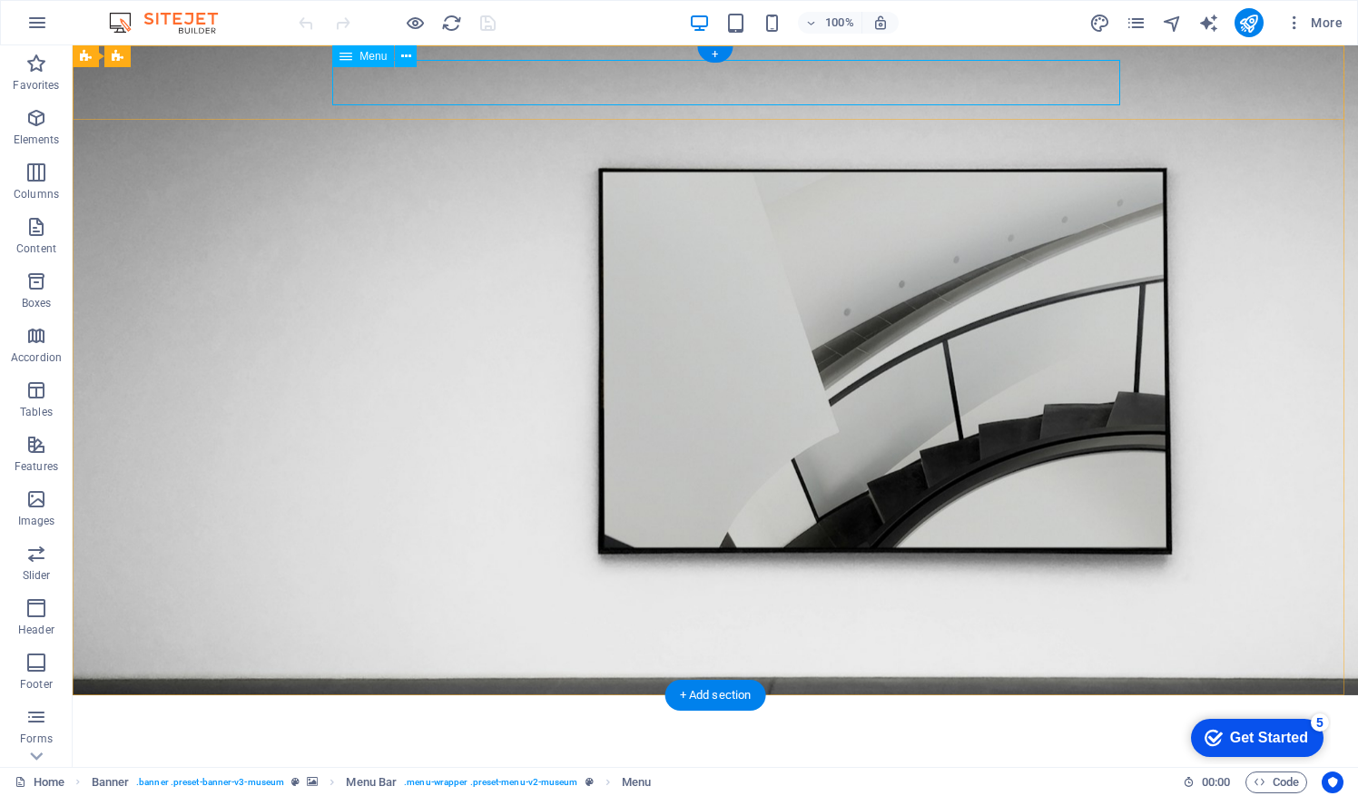
click at [645, 732] on nav "About Us Exhibitions Events Contact" at bounding box center [715, 754] width 1089 height 45
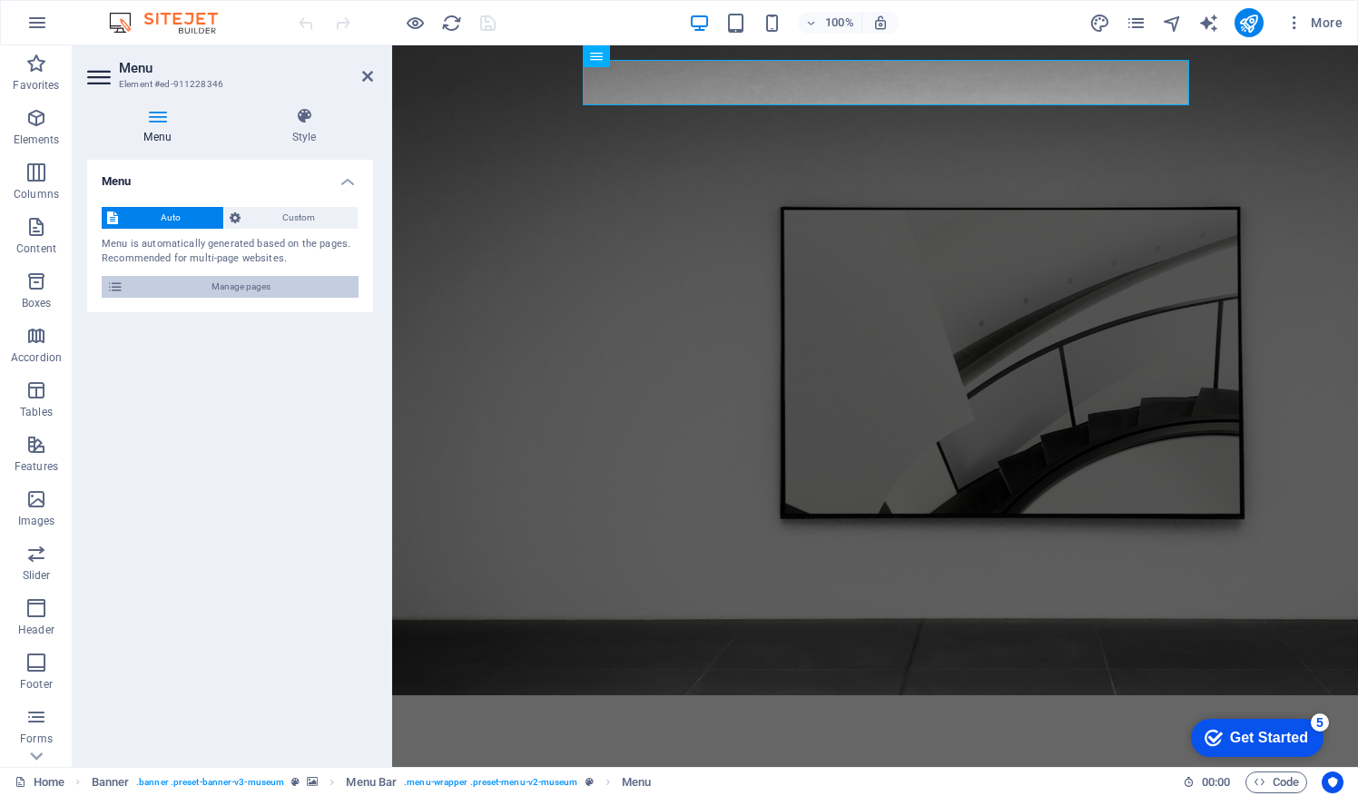
click at [119, 282] on icon at bounding box center [115, 287] width 16 height 22
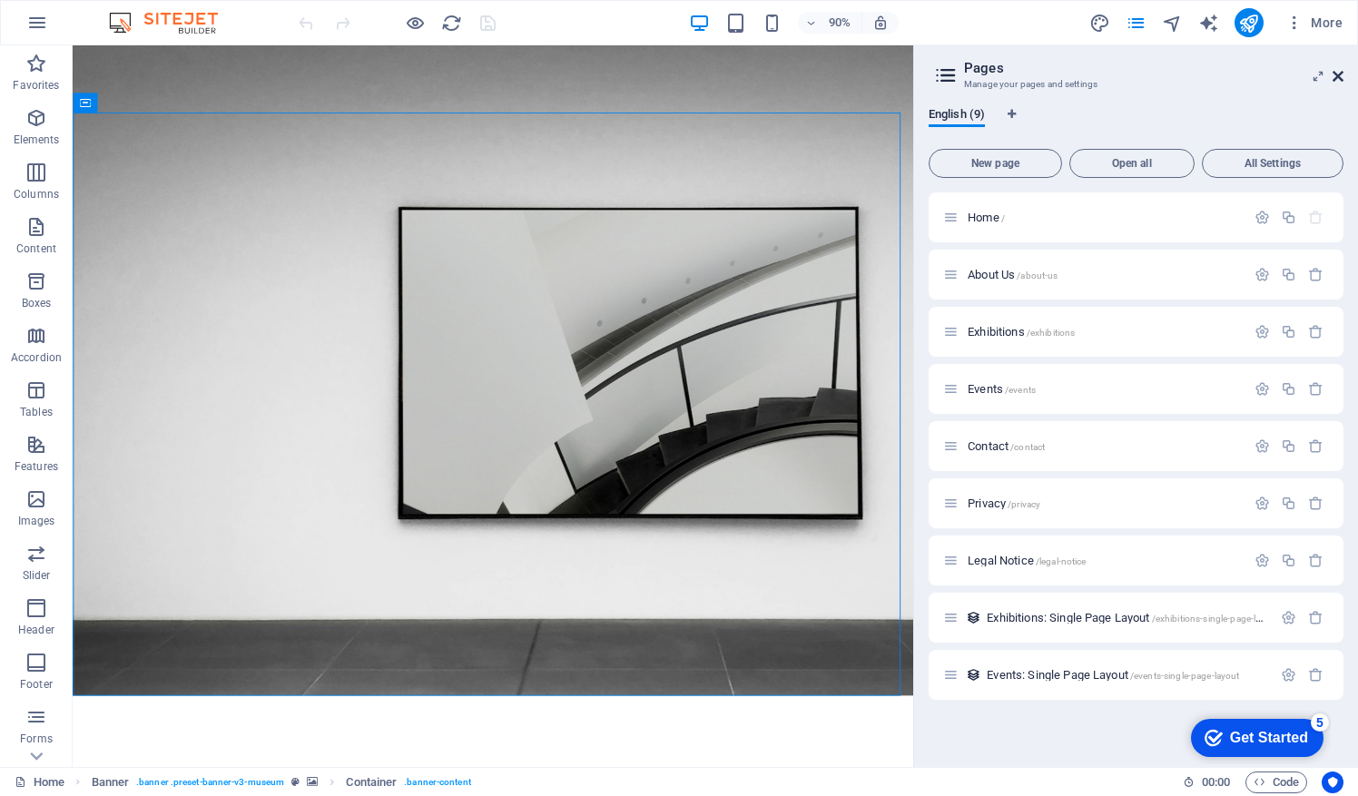
click at [1332, 76] on icon at bounding box center [1337, 76] width 11 height 15
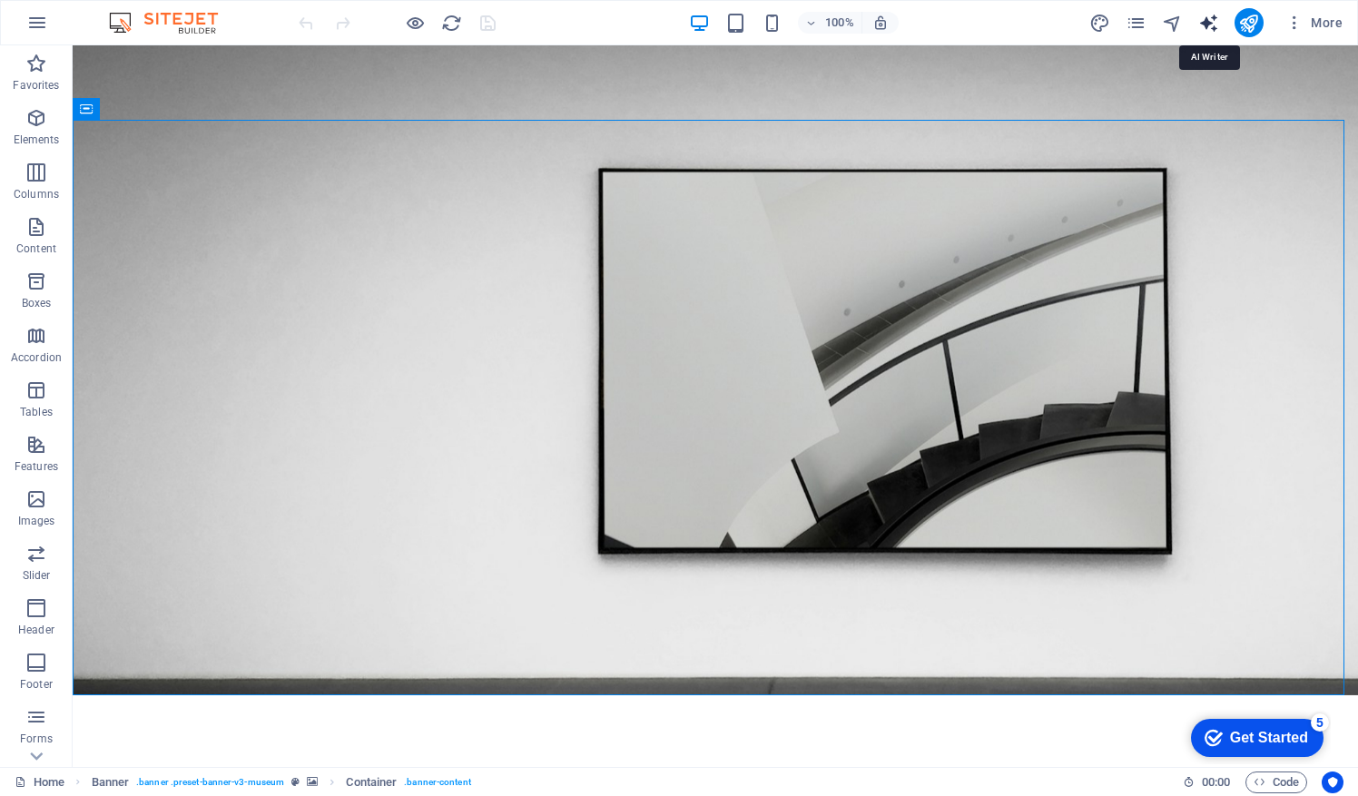
click at [1212, 17] on icon "text_generator" at bounding box center [1208, 23] width 21 height 21
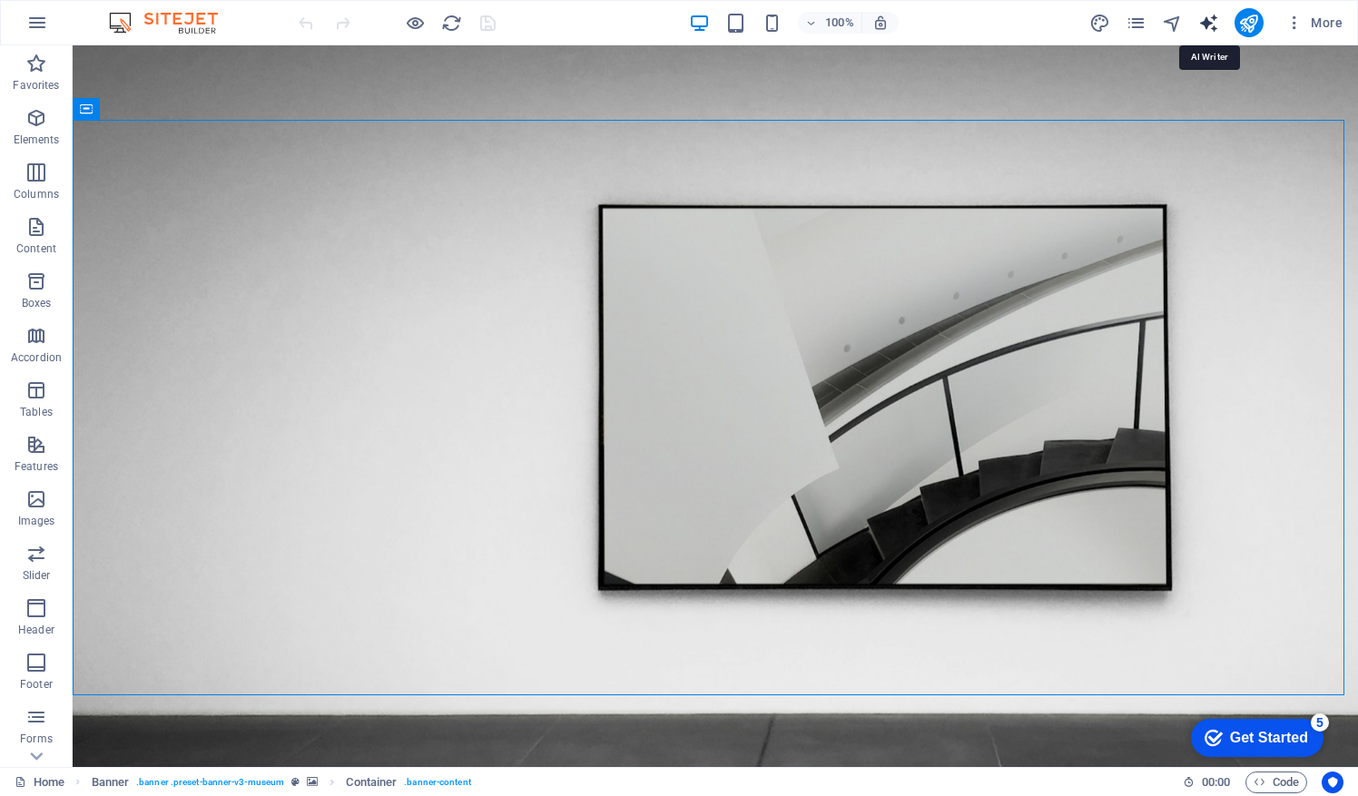
select select "English"
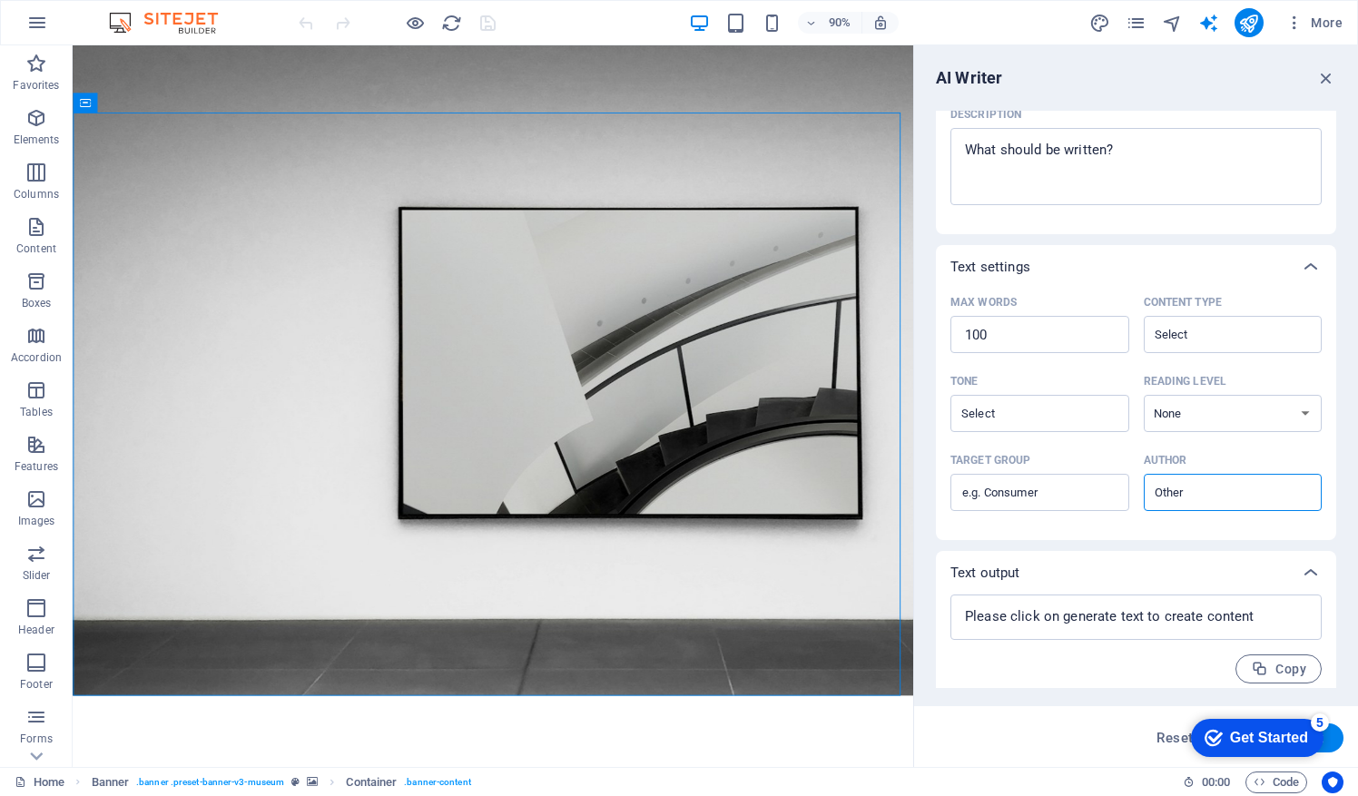
scroll to position [248, 0]
click at [1326, 75] on icon "button" at bounding box center [1326, 78] width 20 height 20
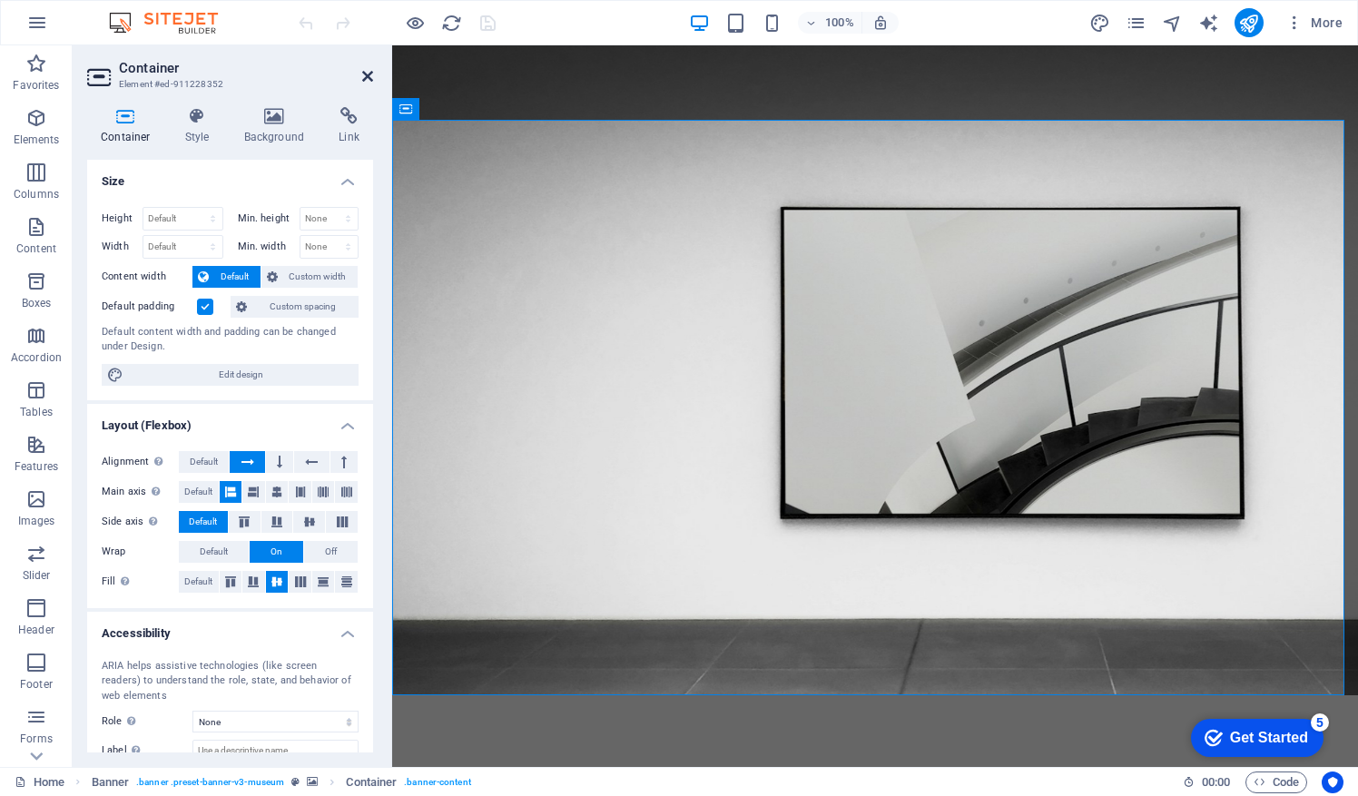
click at [368, 78] on icon at bounding box center [367, 76] width 11 height 15
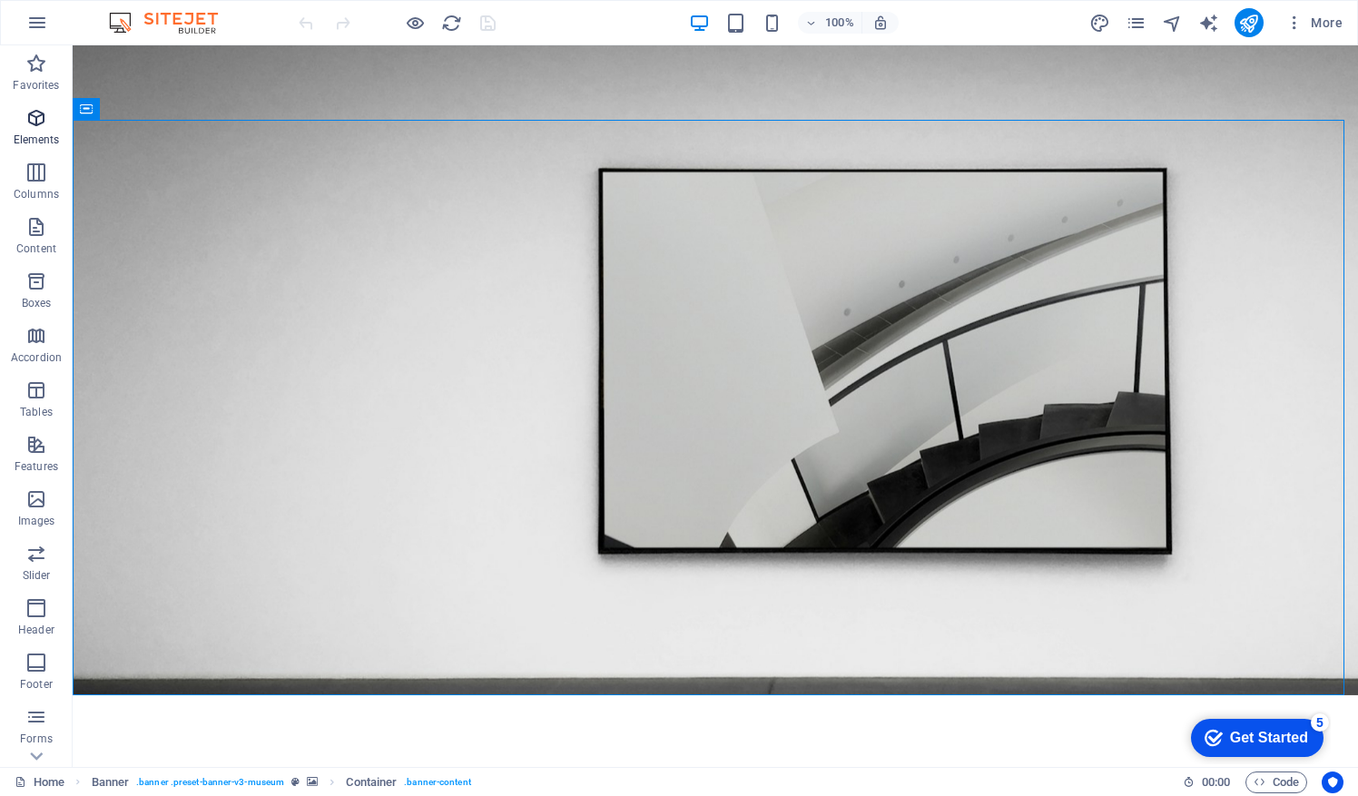
click at [27, 116] on icon "button" at bounding box center [36, 118] width 22 height 22
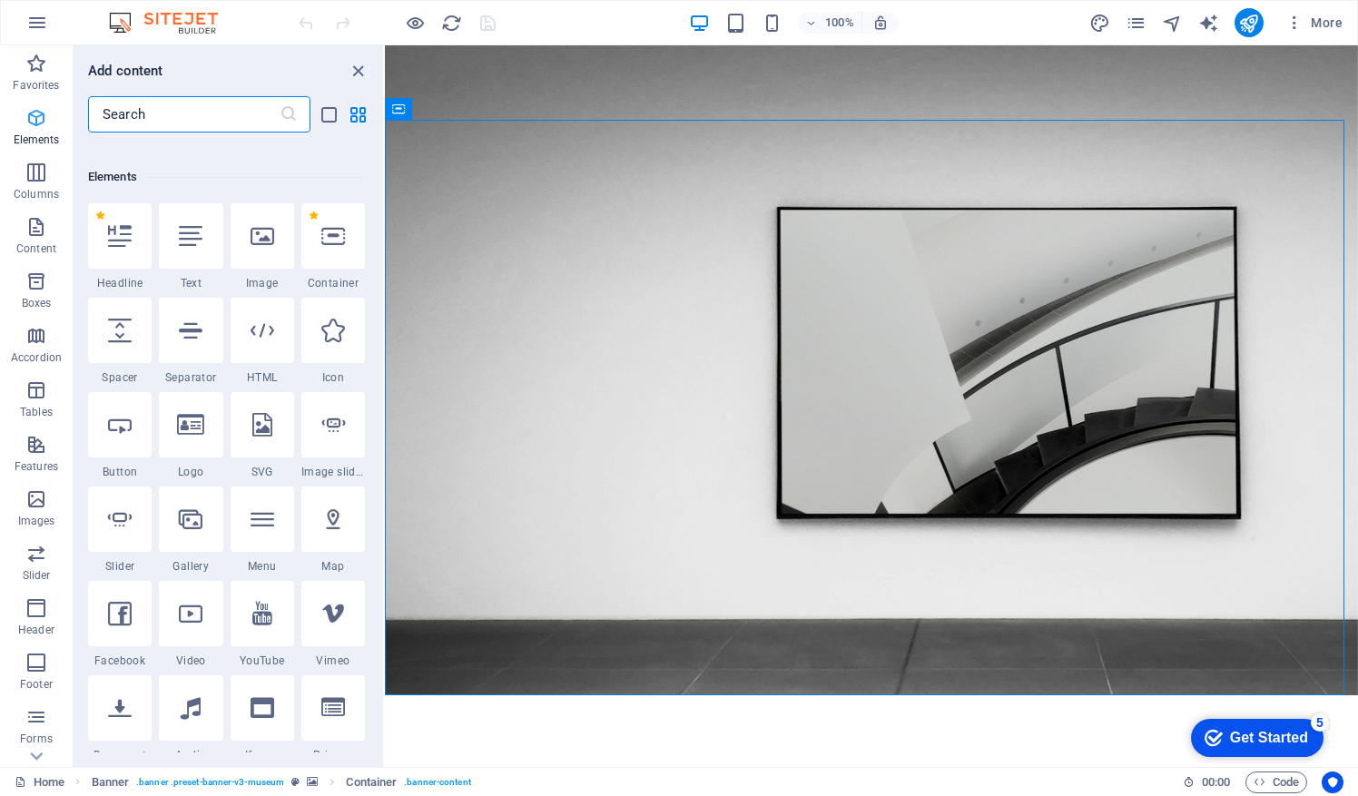
scroll to position [193, 0]
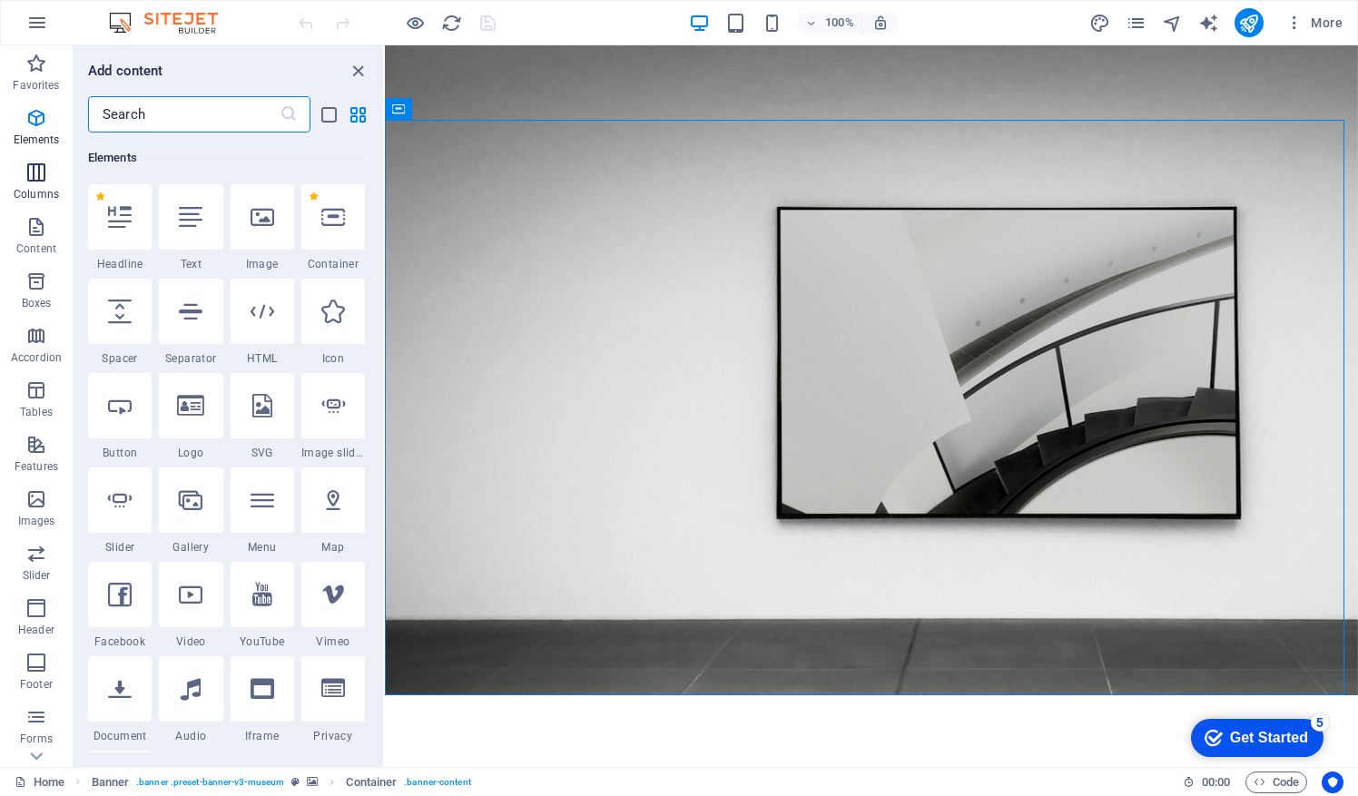
click at [34, 173] on icon "button" at bounding box center [36, 173] width 22 height 22
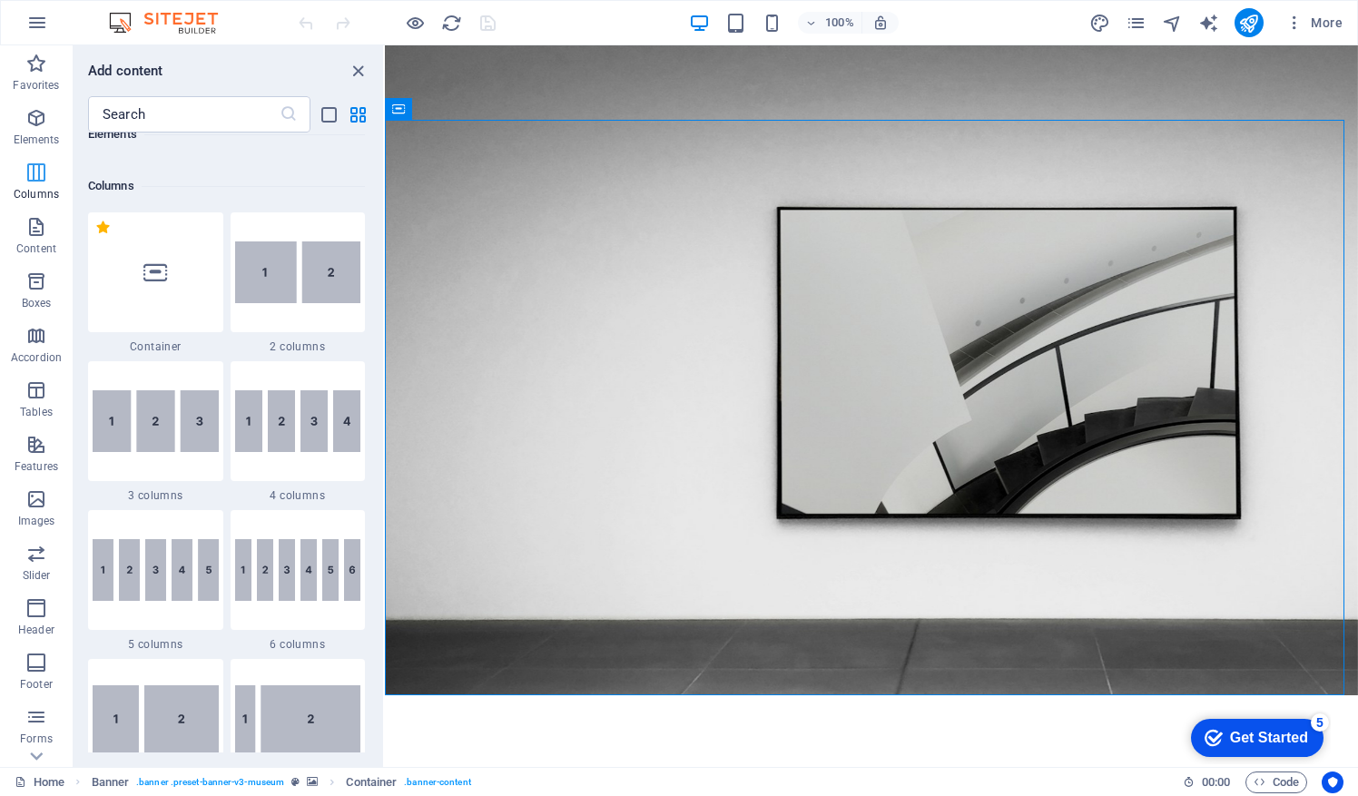
scroll to position [898, 0]
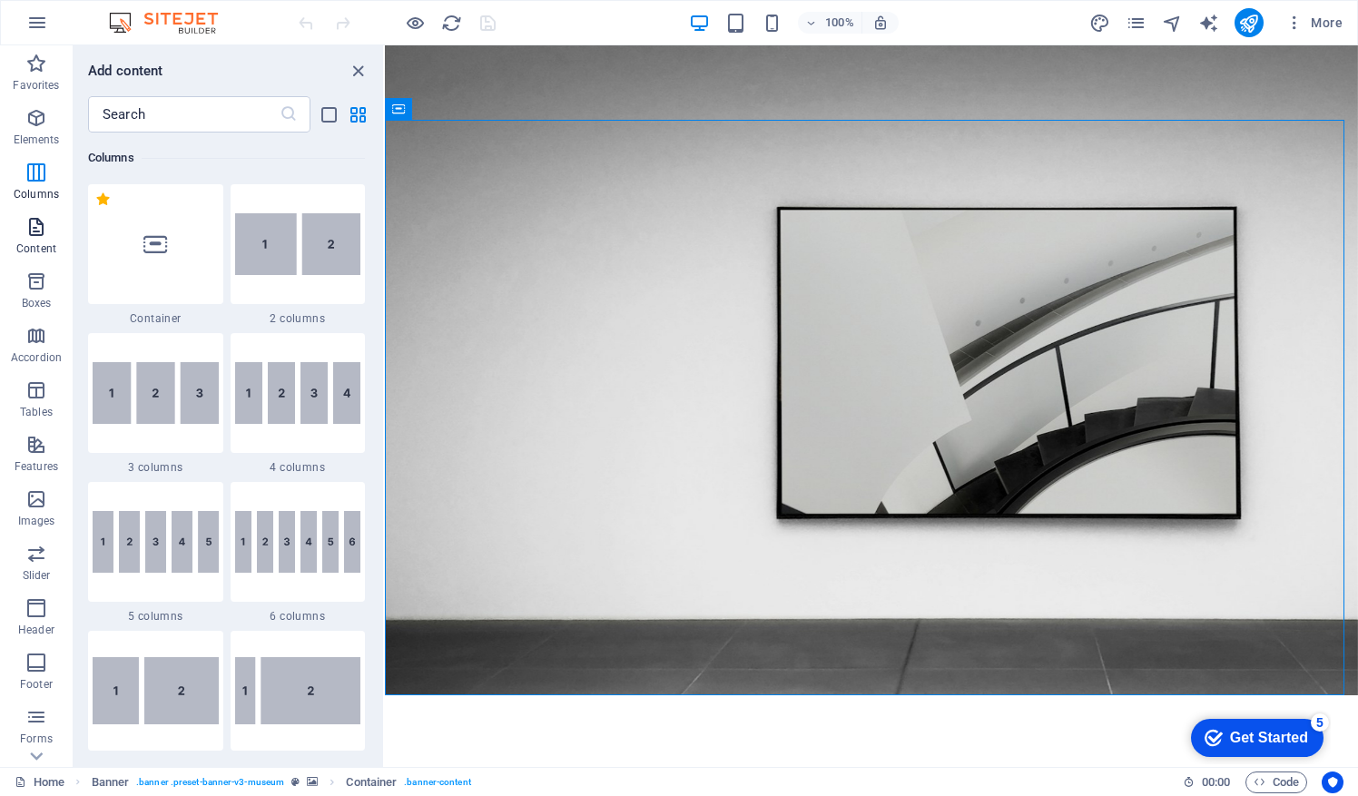
click at [36, 244] on p "Content" at bounding box center [36, 248] width 40 height 15
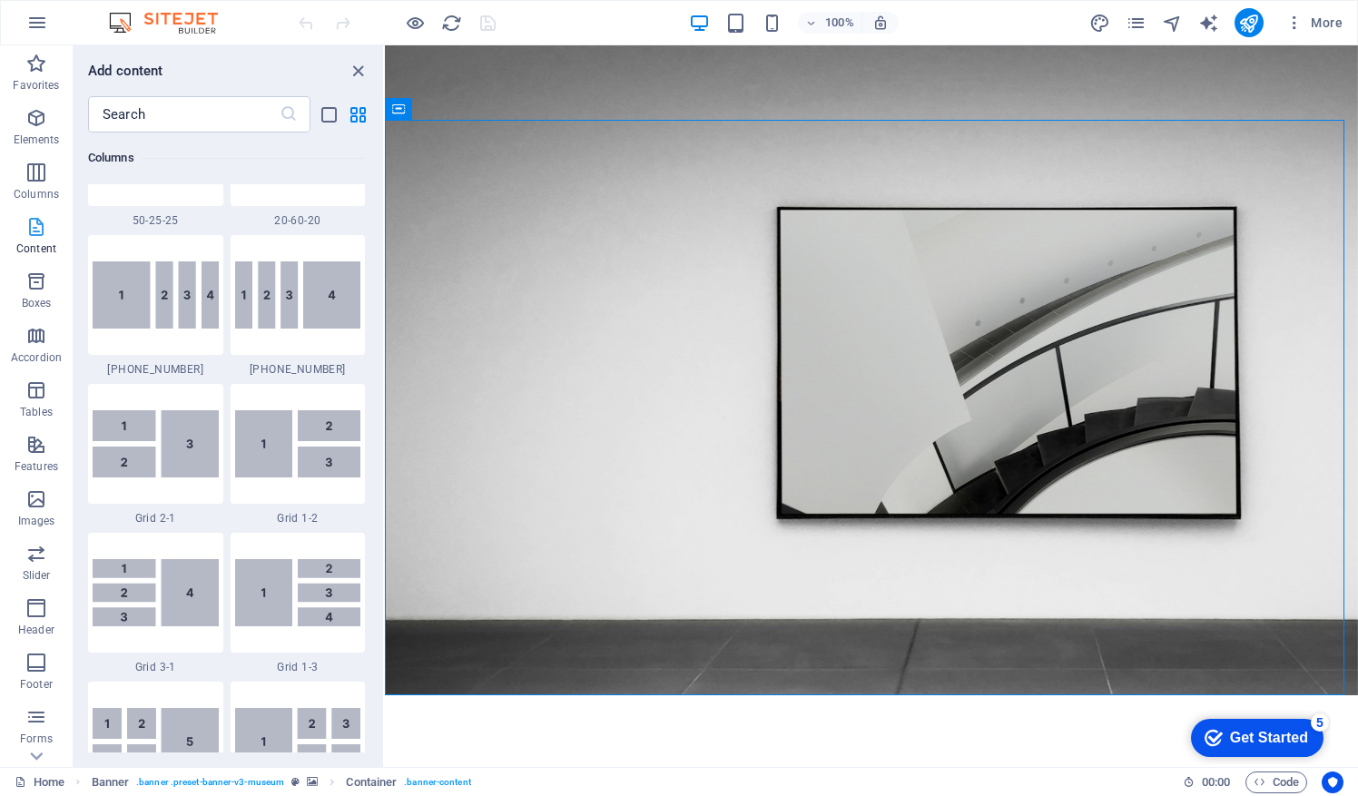
scroll to position [3174, 0]
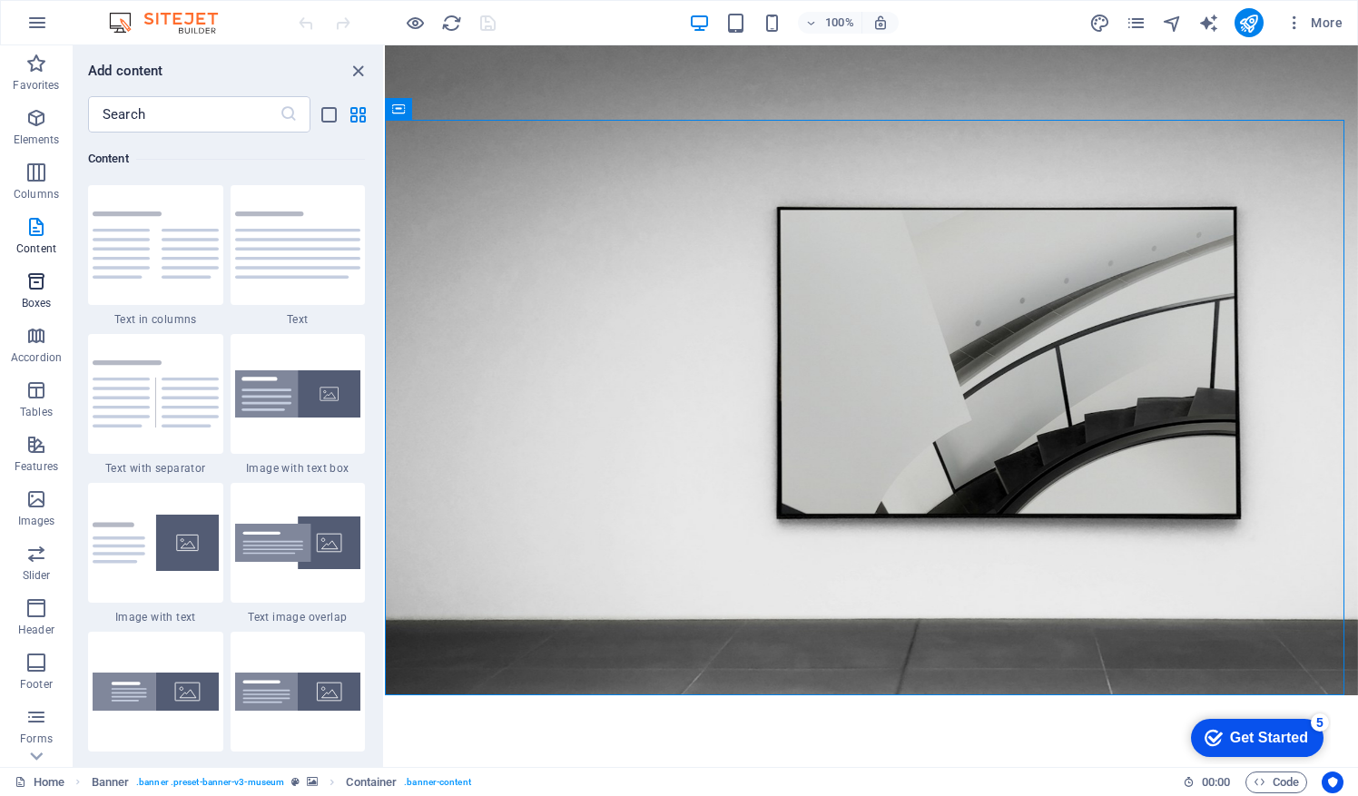
click at [40, 296] on p "Boxes" at bounding box center [37, 303] width 30 height 15
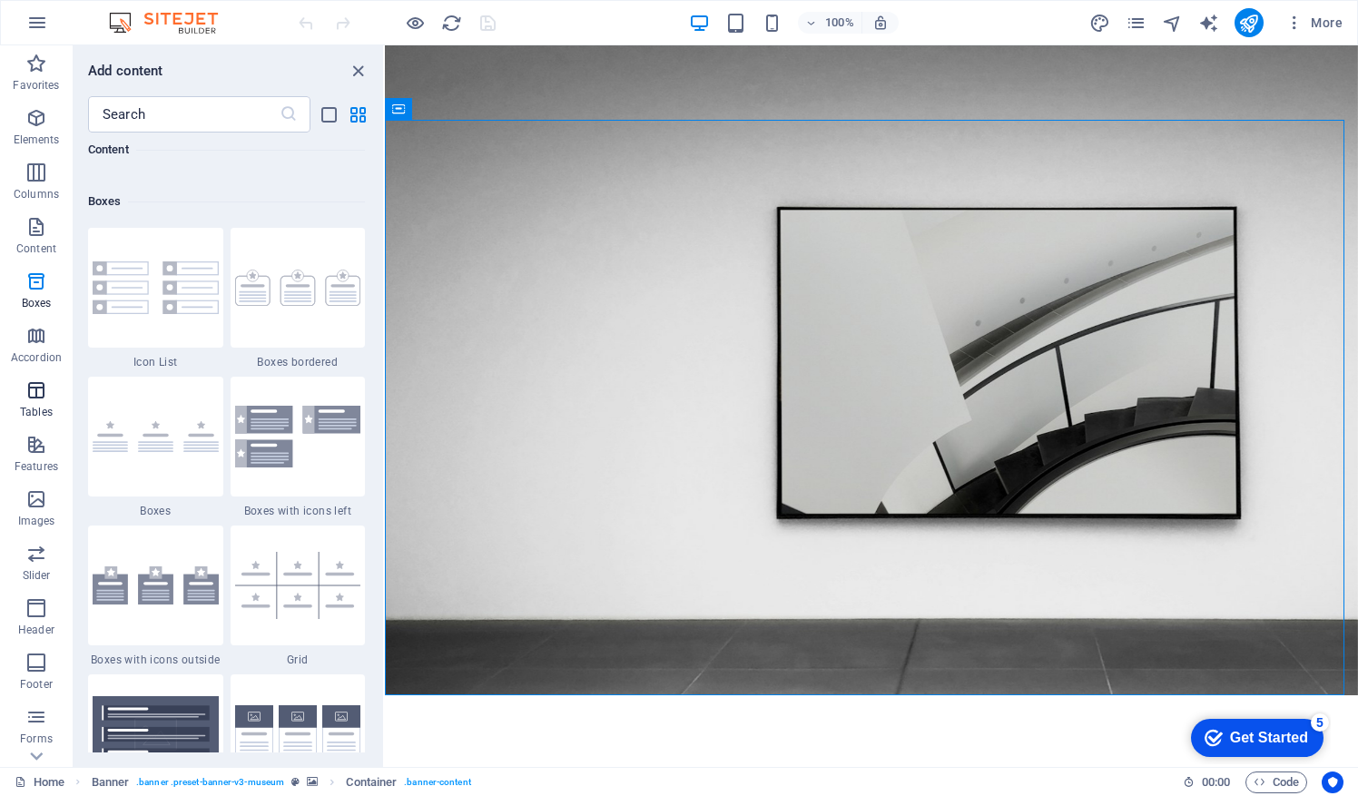
scroll to position [5006, 0]
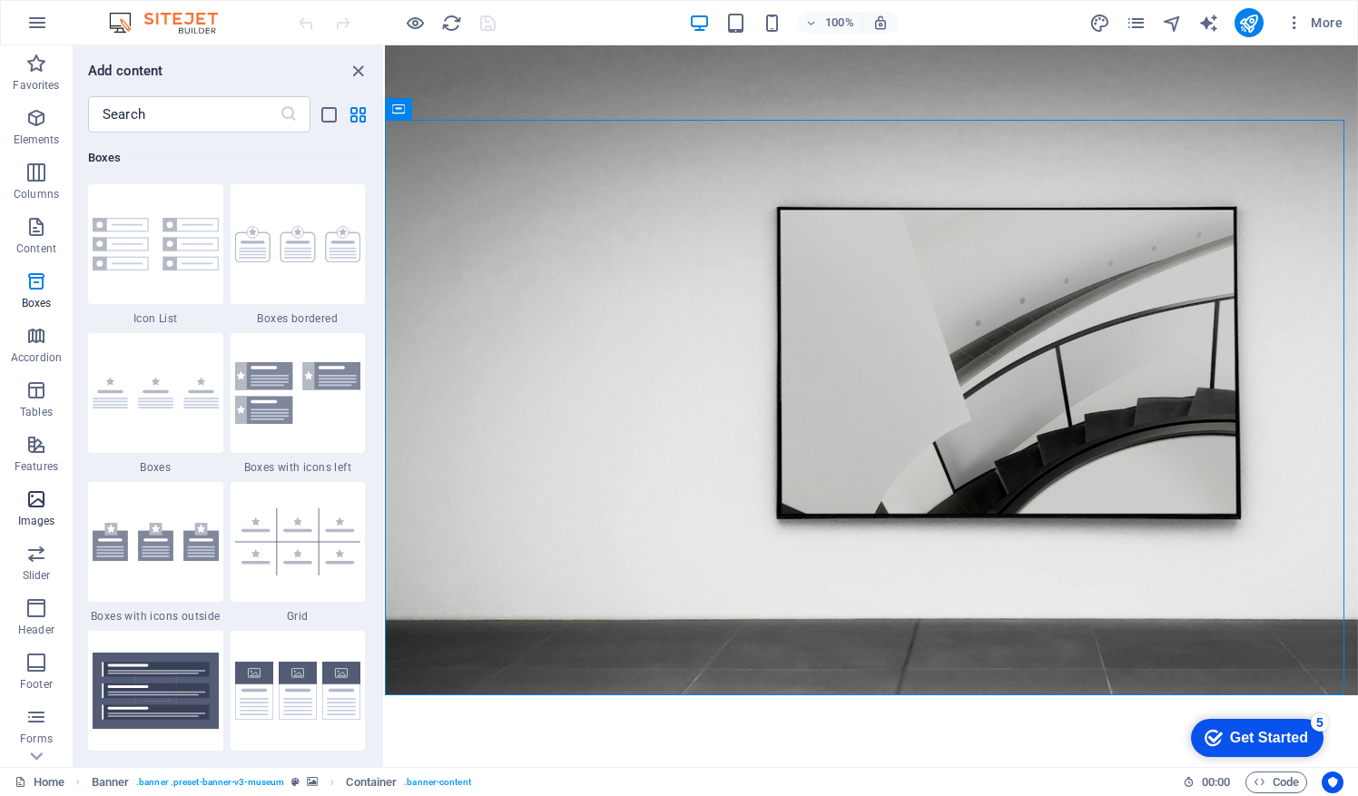
click at [41, 499] on icon "button" at bounding box center [36, 499] width 22 height 22
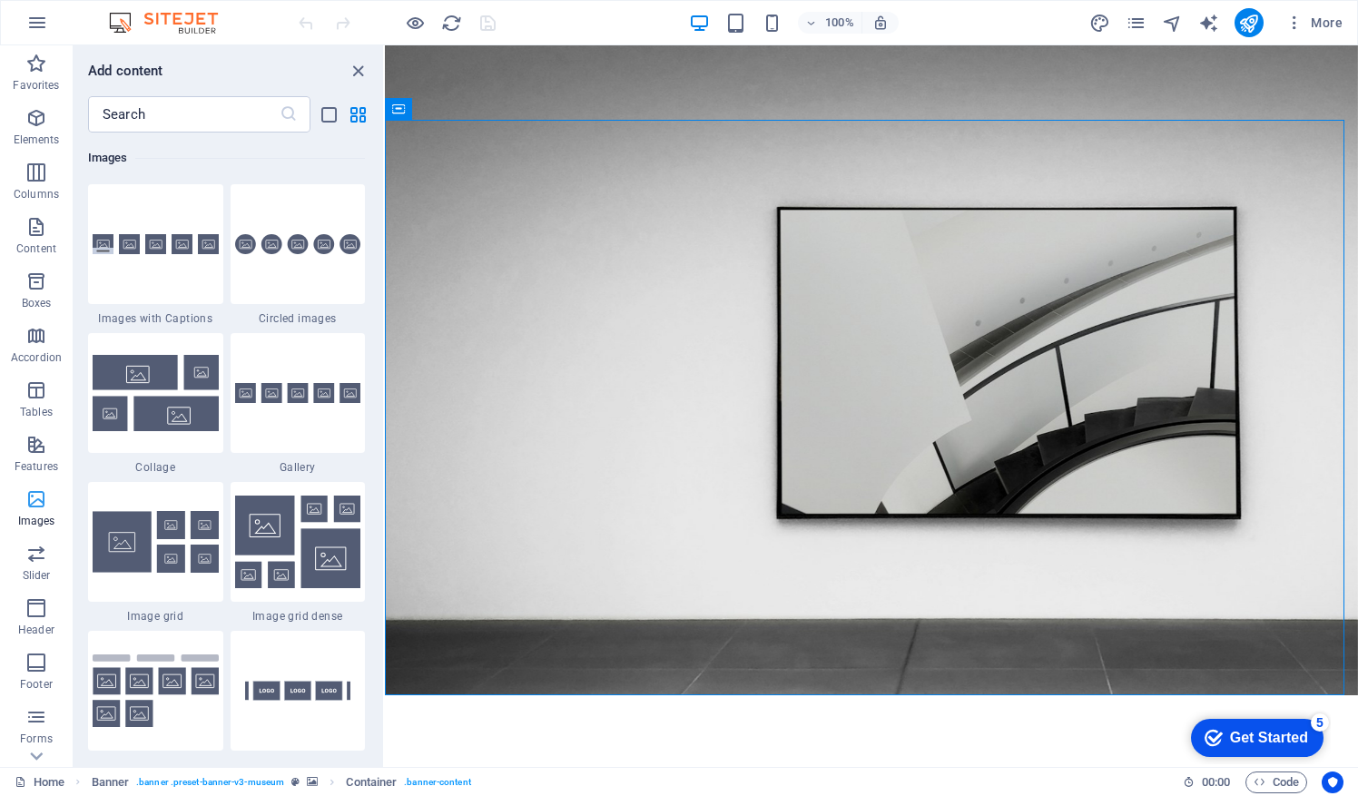
scroll to position [94, 0]
click at [1330, 33] on button "More" at bounding box center [1314, 22] width 72 height 29
